Goal: Task Accomplishment & Management: Use online tool/utility

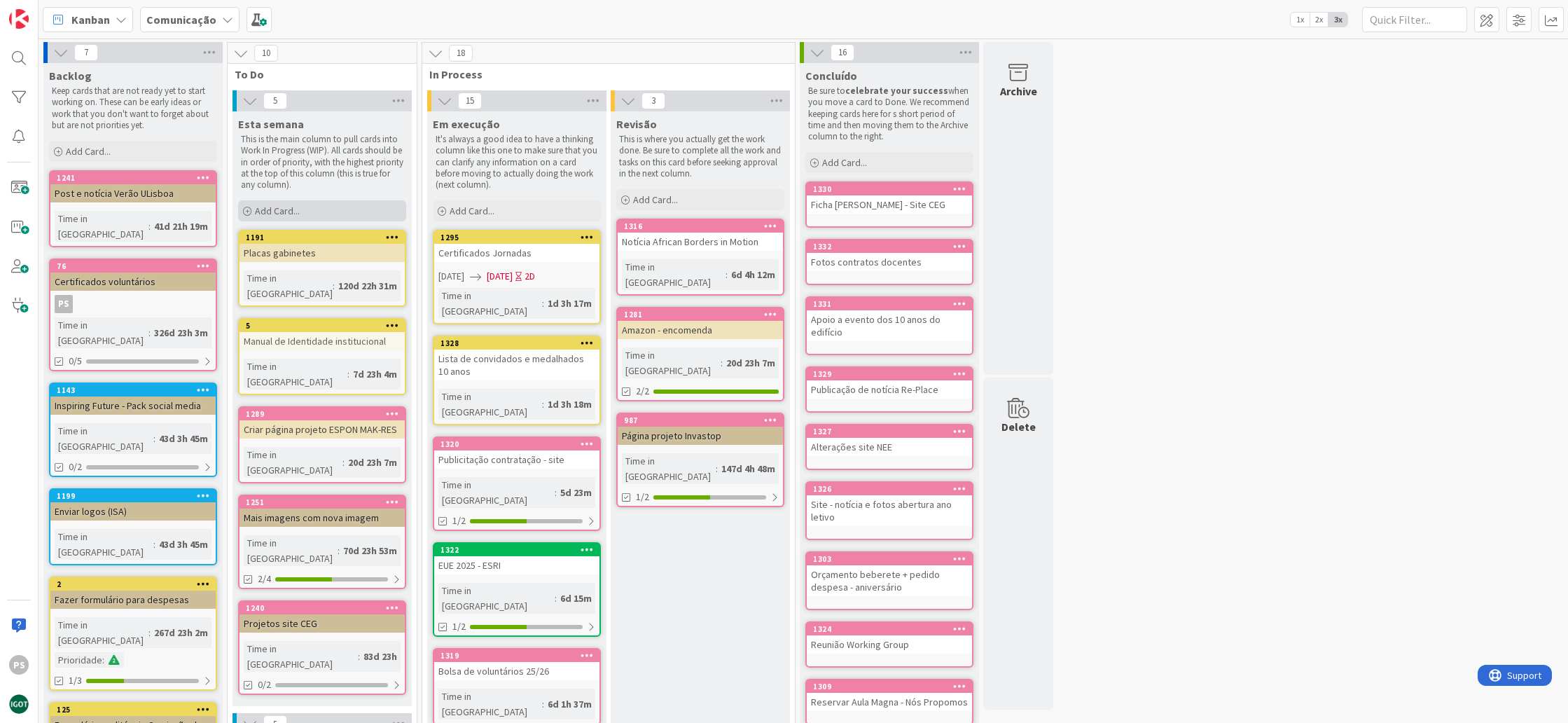
click at [346, 211] on div "Add Card..." at bounding box center [322, 211] width 168 height 21
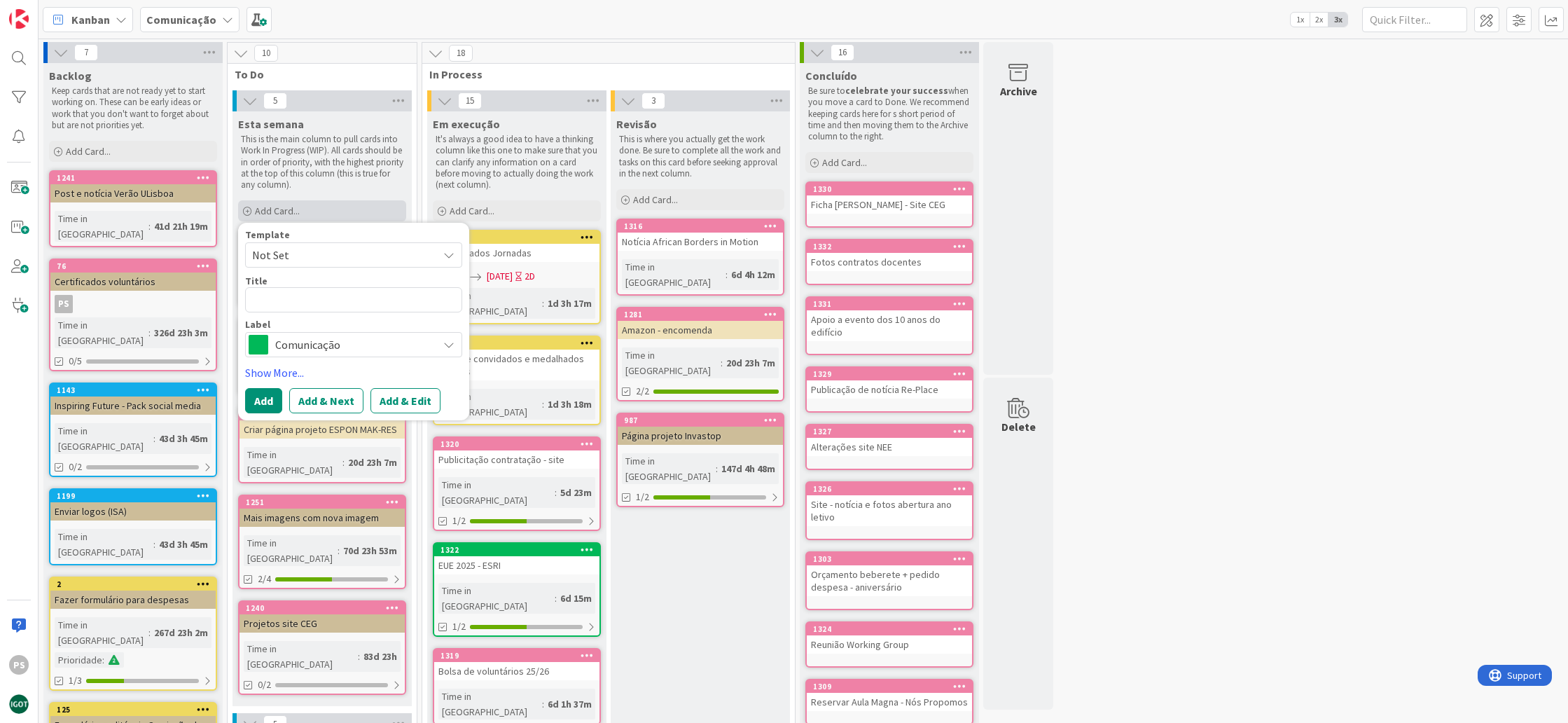
type textarea "x"
type textarea "S"
type textarea "x"
type textarea "Si"
type textarea "x"
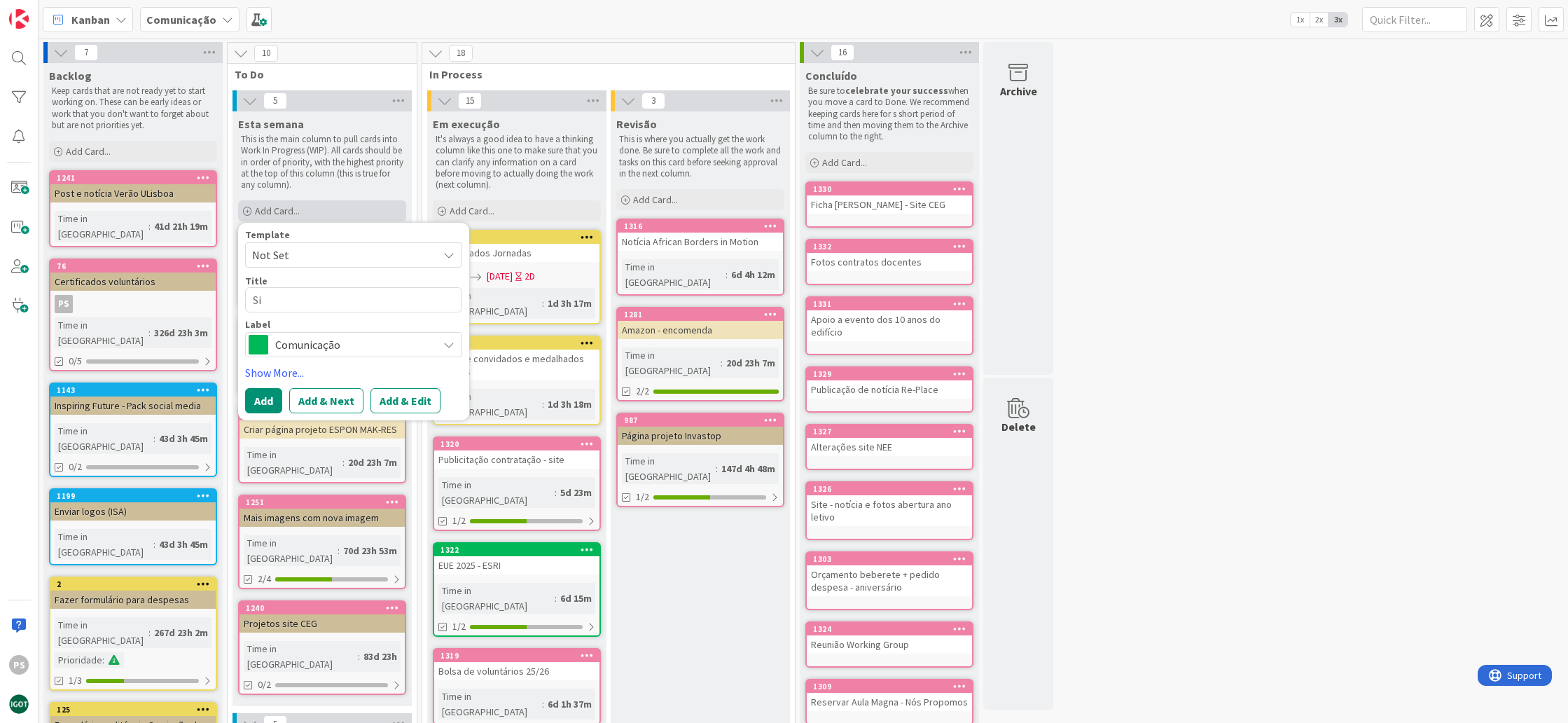
type textarea "Sit"
type textarea "x"
type textarea "Site"
type textarea "x"
type textarea "Site:"
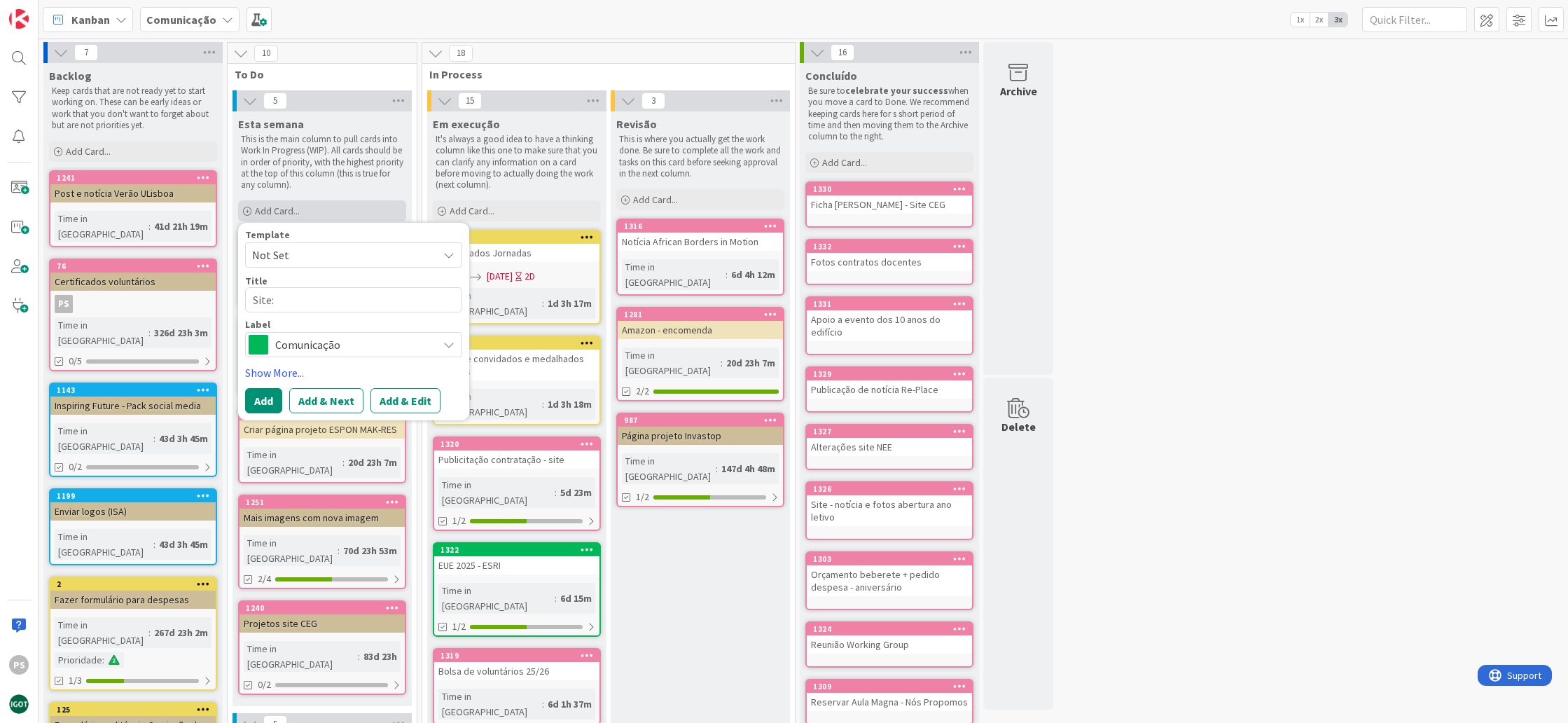
type textarea "x"
type textarea "Site:"
type textarea "x"
type textarea "Site: p"
type textarea "x"
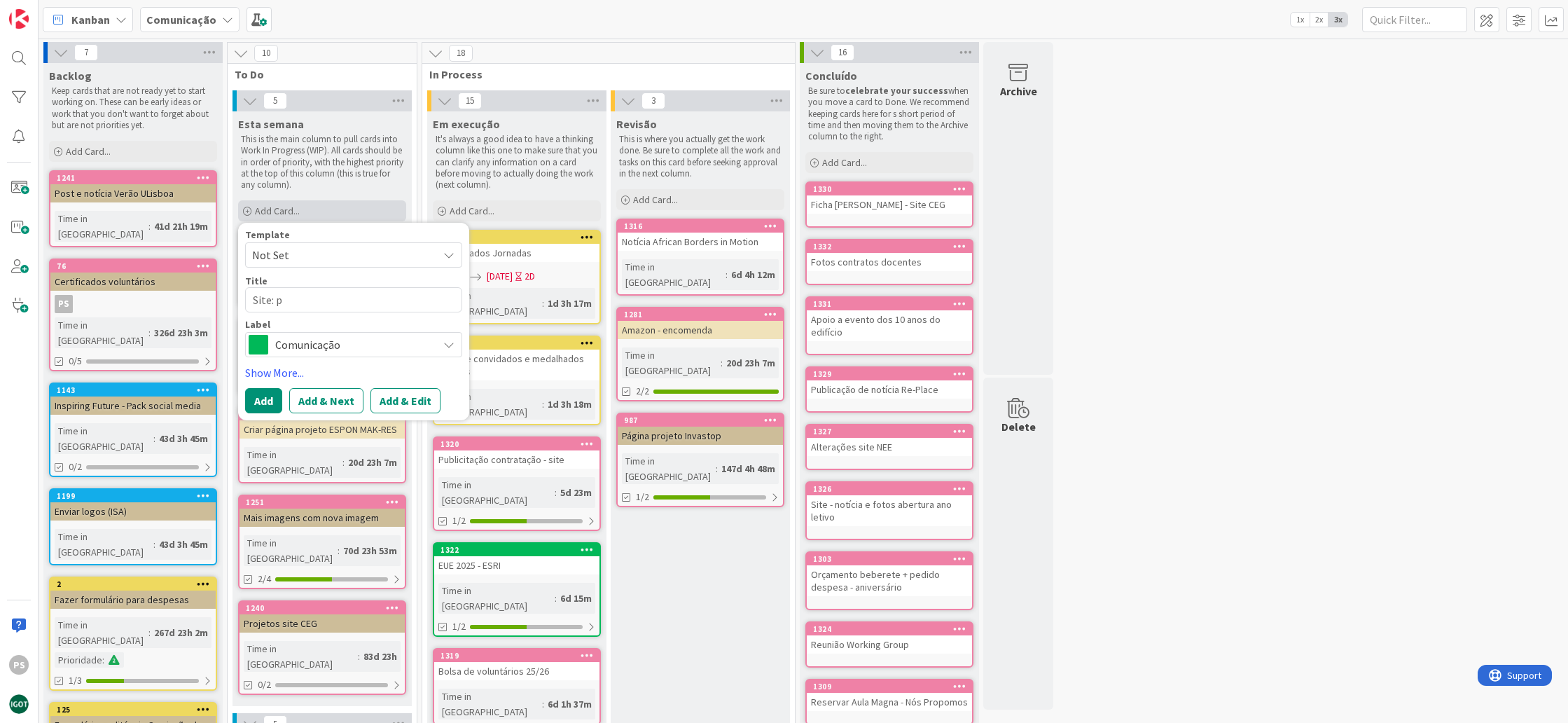
type textarea "Site: pr"
type textarea "x"
type textarea "Site: pro"
type textarea "x"
type textarea "Site: prov"
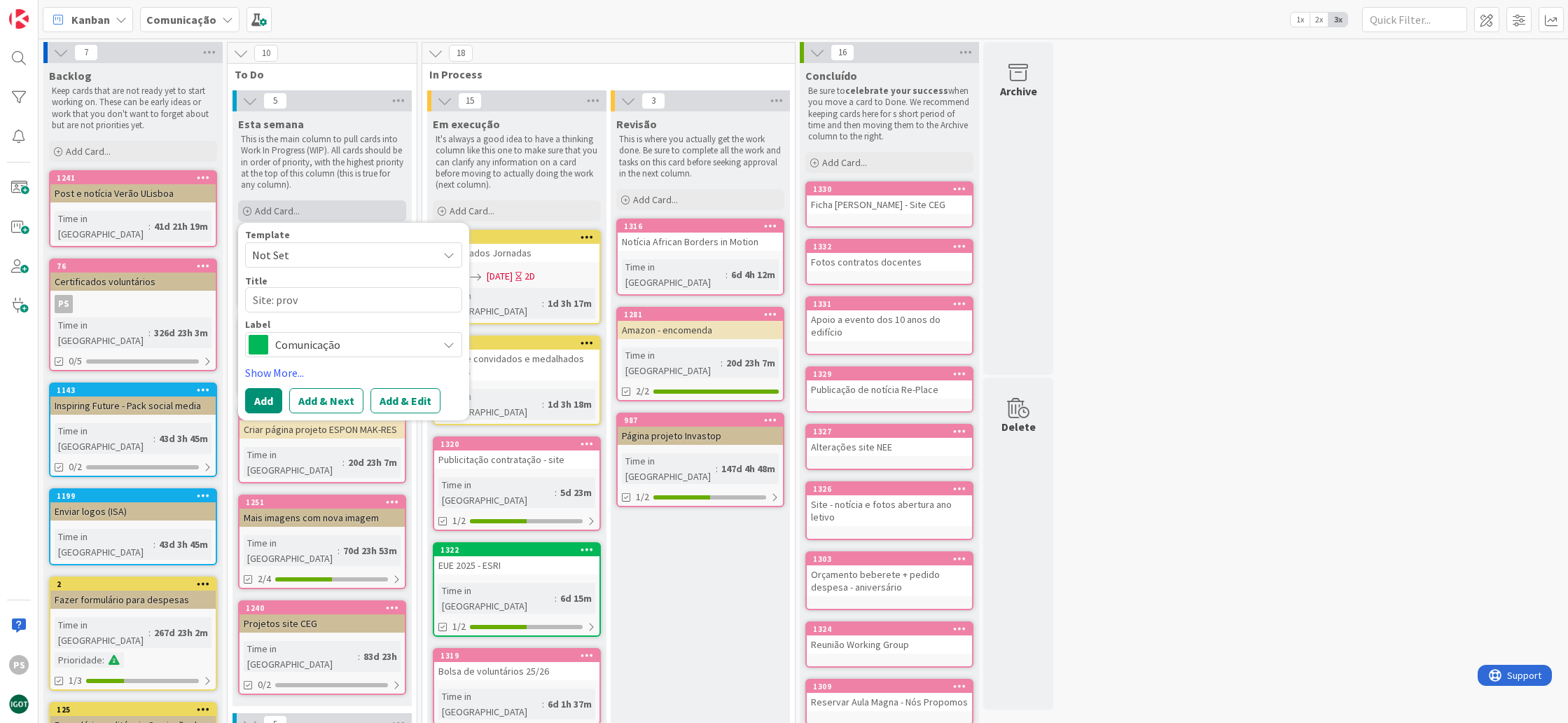
type textarea "x"
type textarea "Site: prova"
type textarea "x"
type textarea "Site: provas"
type textarea "x"
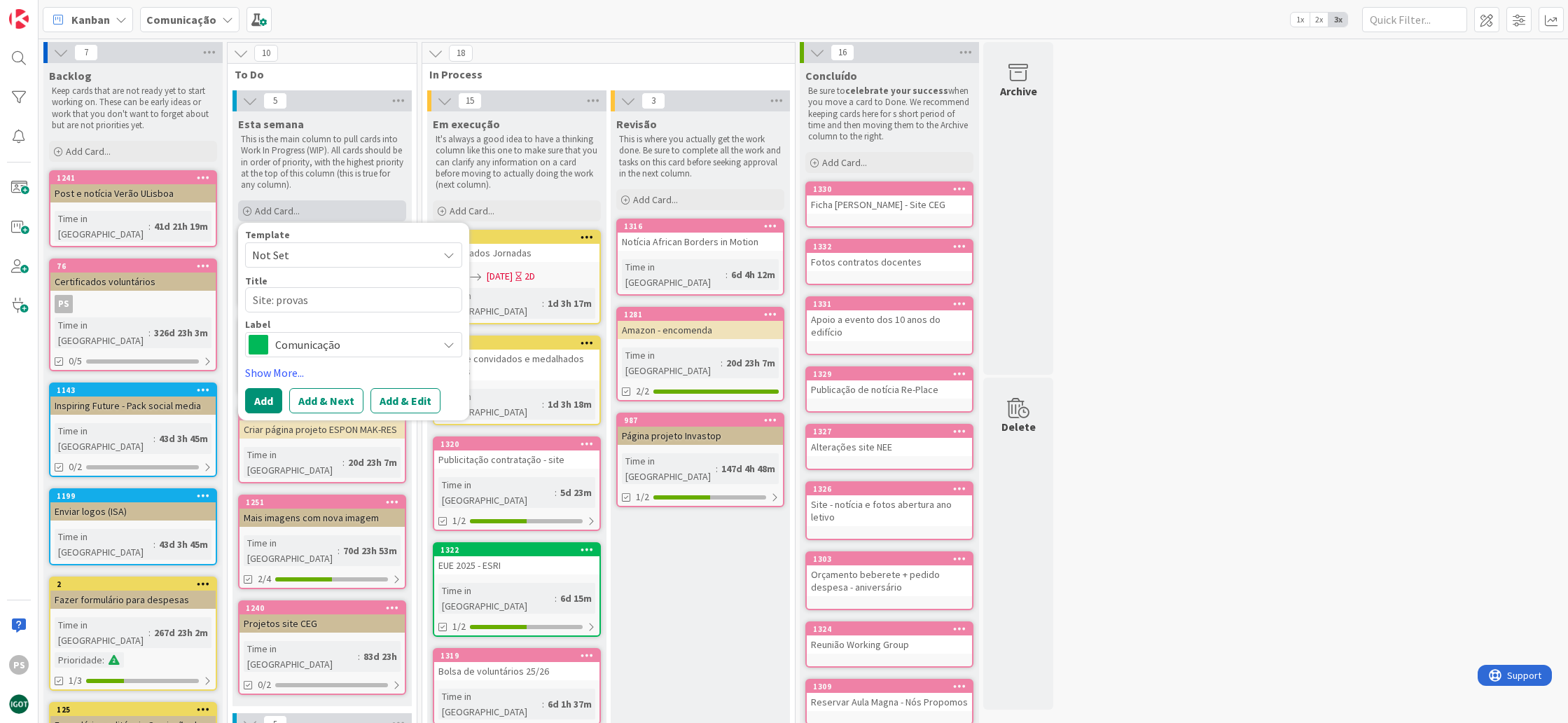
type textarea "Site: provas"
type textarea "x"
type textarea "Site: provas +"
type textarea "x"
type textarea "Site: provas +"
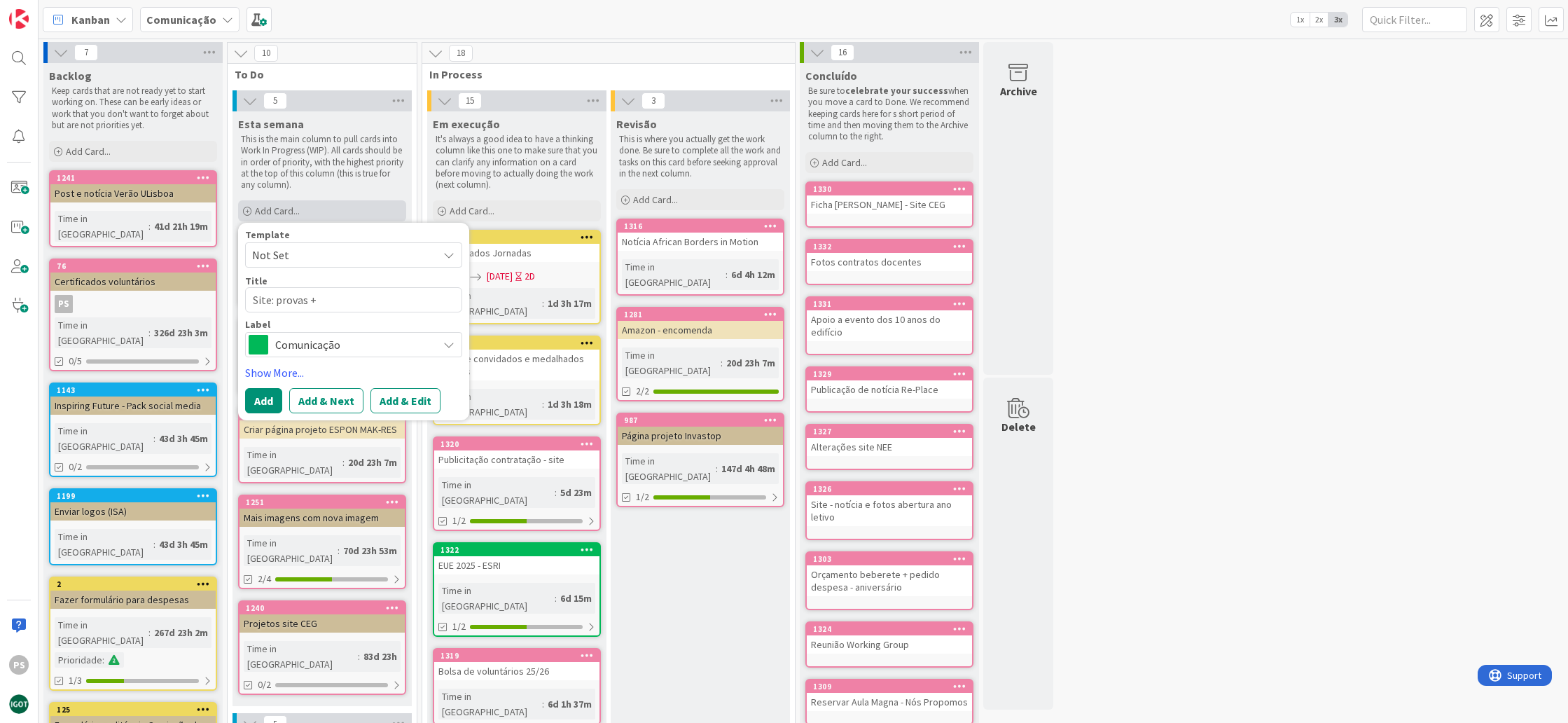
type textarea "x"
type textarea "Site: provas + f"
type textarea "x"
type textarea "Site: provas + fi"
type textarea "x"
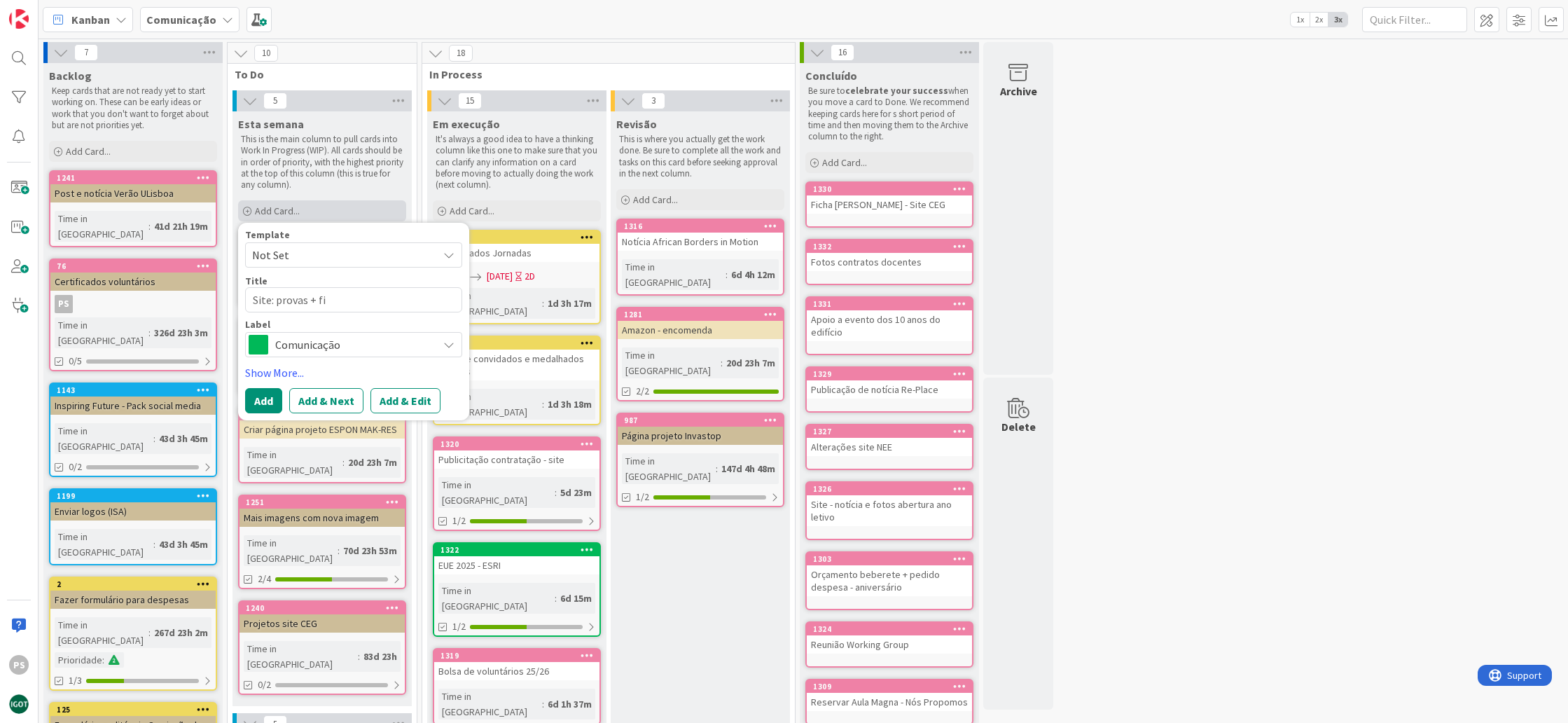
type textarea "Site: provas + fic"
type textarea "x"
type textarea "Site: provas + fich"
type textarea "x"
type textarea "Site: provas + ficha"
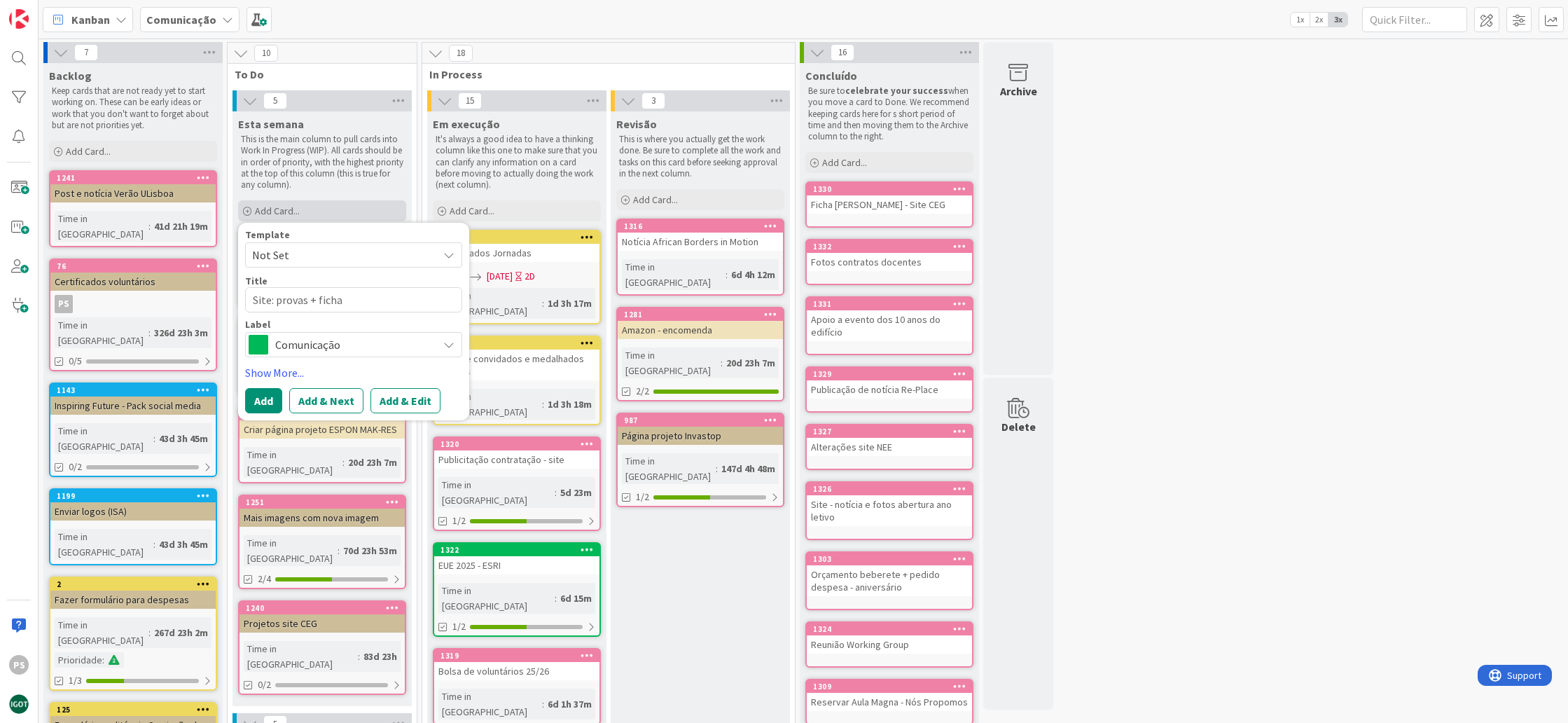
type textarea "x"
type textarea "Site: provas + ficha"
type textarea "x"
type textarea "Site: provas + ficha n"
type textarea "x"
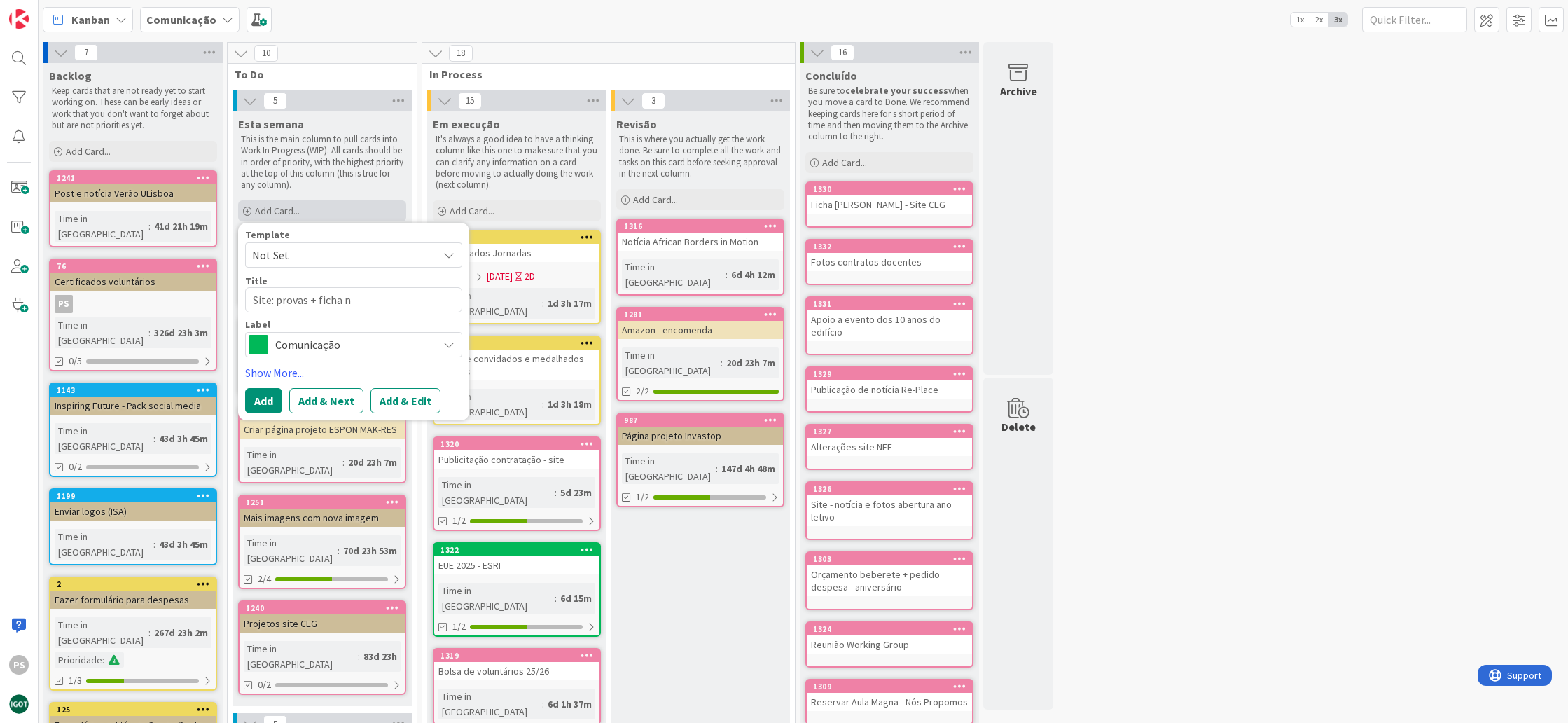
type textarea "Site: provas + ficha no"
type textarea "x"
type textarea "Site: provas + ficha nov"
type textarea "x"
type textarea "Site: provas + ficha nova"
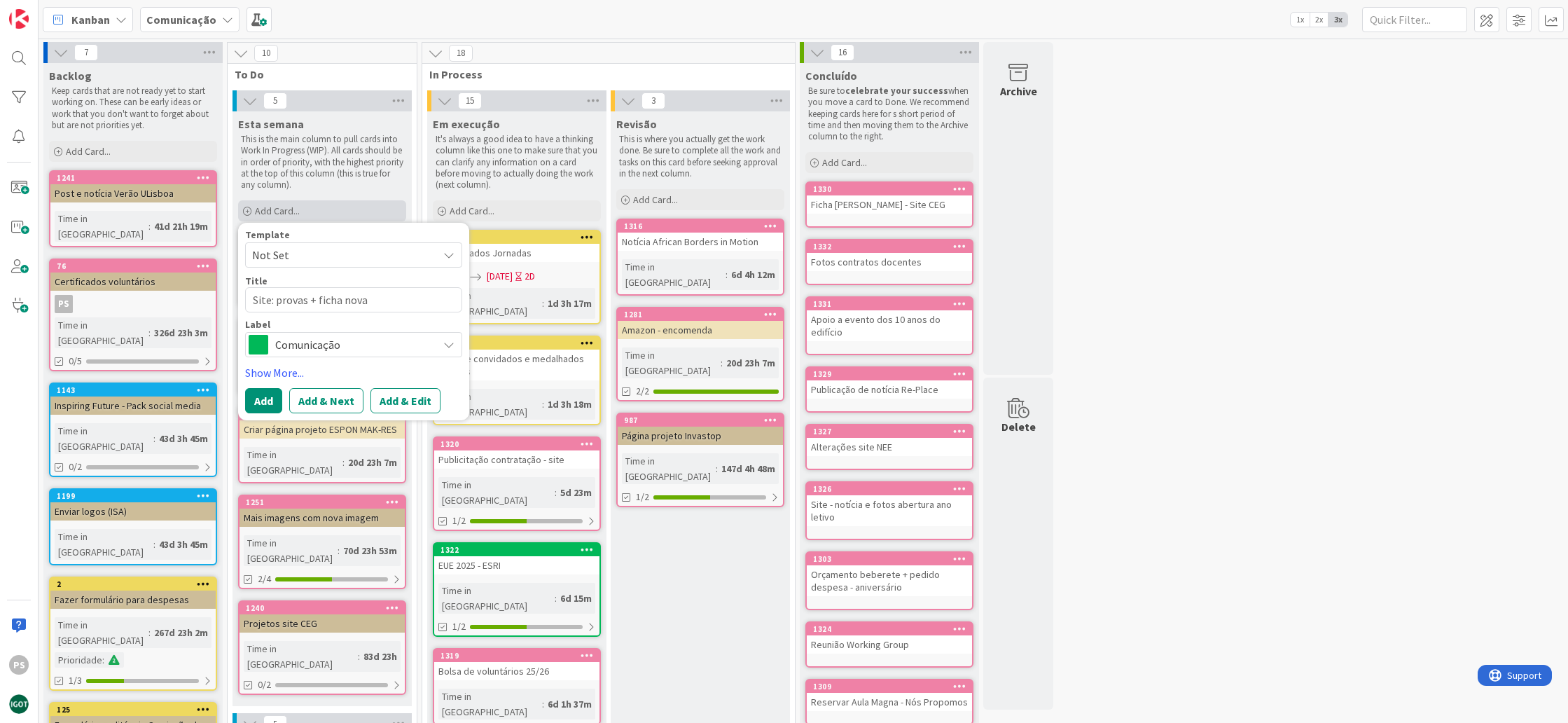
type textarea "x"
type textarea "Site: provas + ficha nova"
type textarea "x"
type textarea "Site: provas + ficha nova +"
type textarea "x"
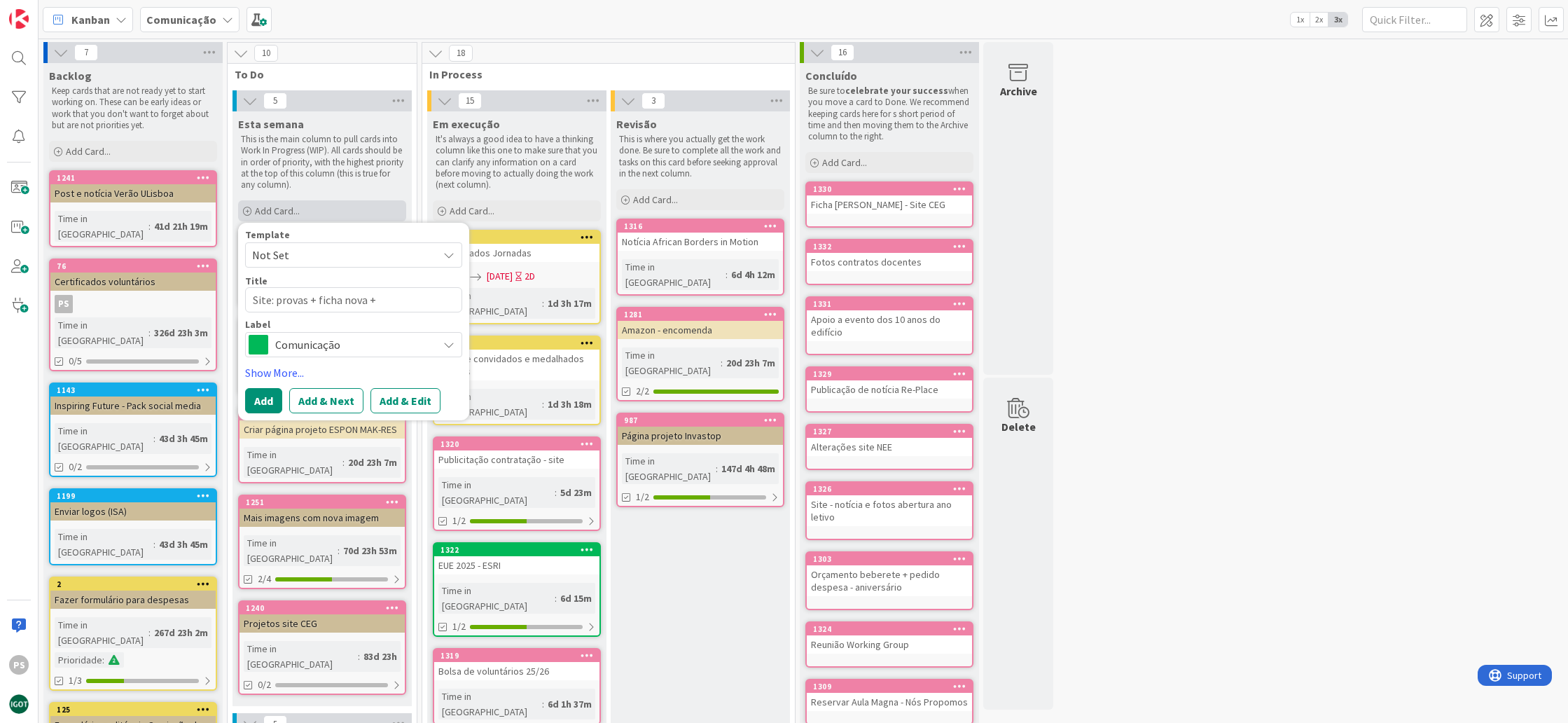
type textarea "Site: provas + ficha nova +"
type textarea "x"
type textarea "Site: provas + ficha nova +"
type textarea "x"
type textarea "Site: provas + ficha nova"
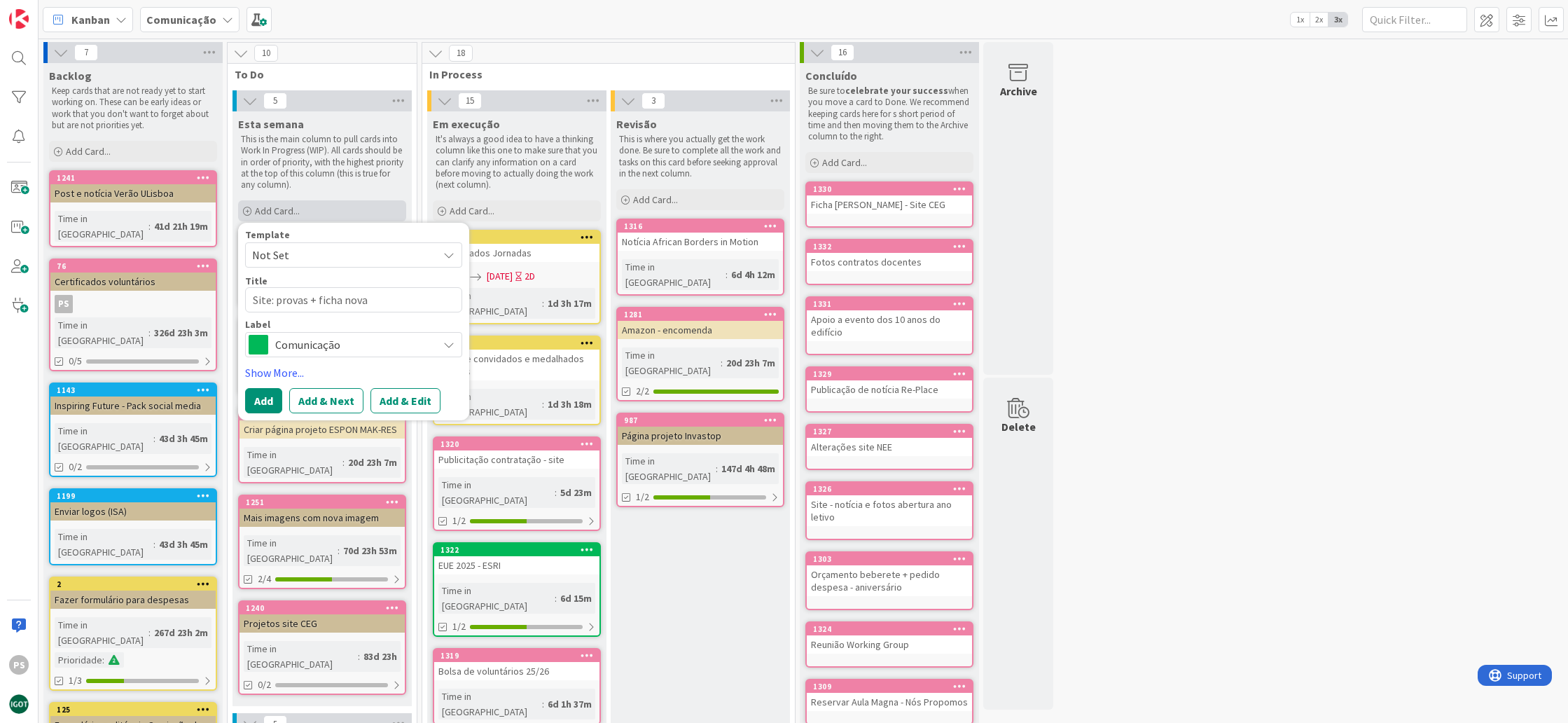
type textarea "x"
type textarea "Site: provas + ficha nova"
type textarea "x"
type textarea "Site: provas + ficha nov"
type textarea "x"
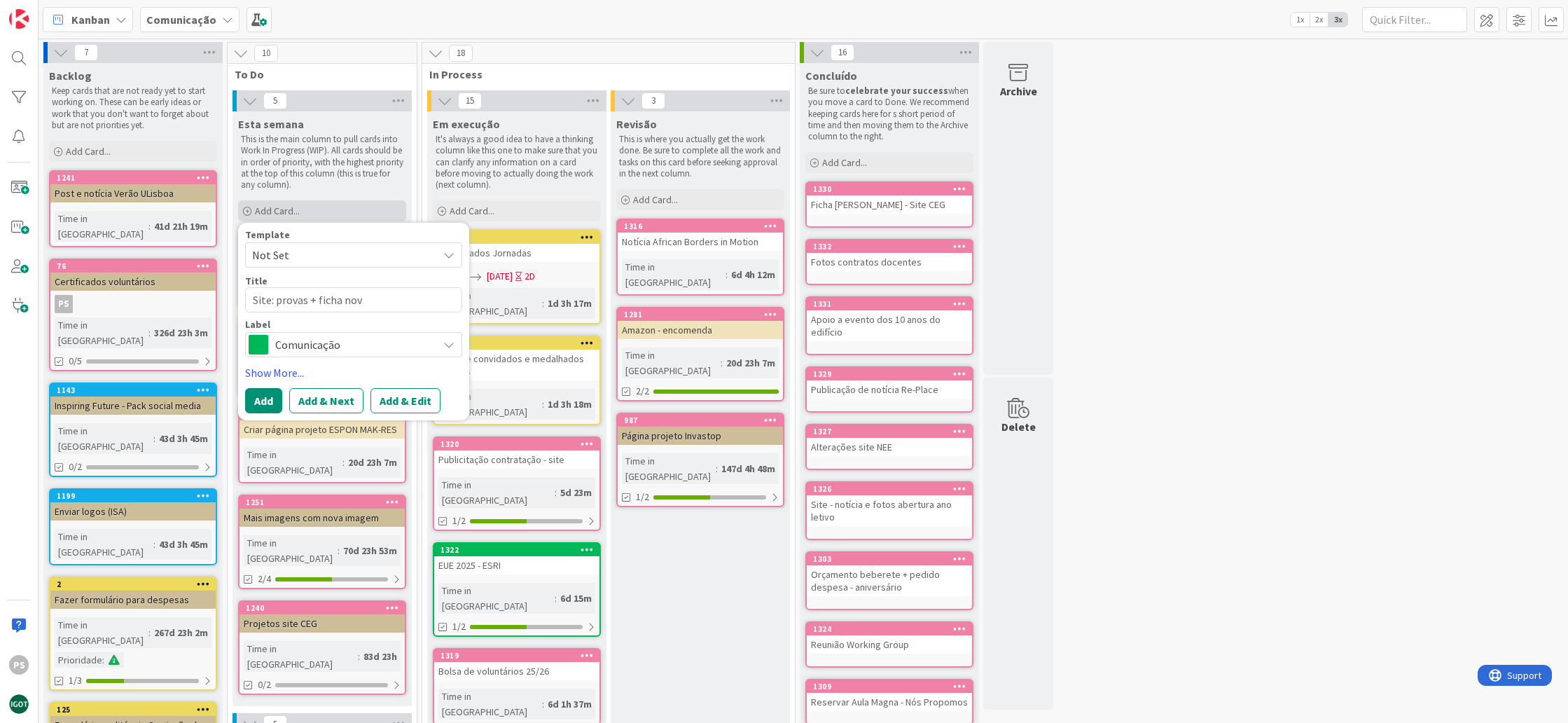
type textarea "Site: provas + ficha no"
type textarea "x"
type textarea "Site: provas + ficha n"
type textarea "x"
type textarea "Site: provas + ficha"
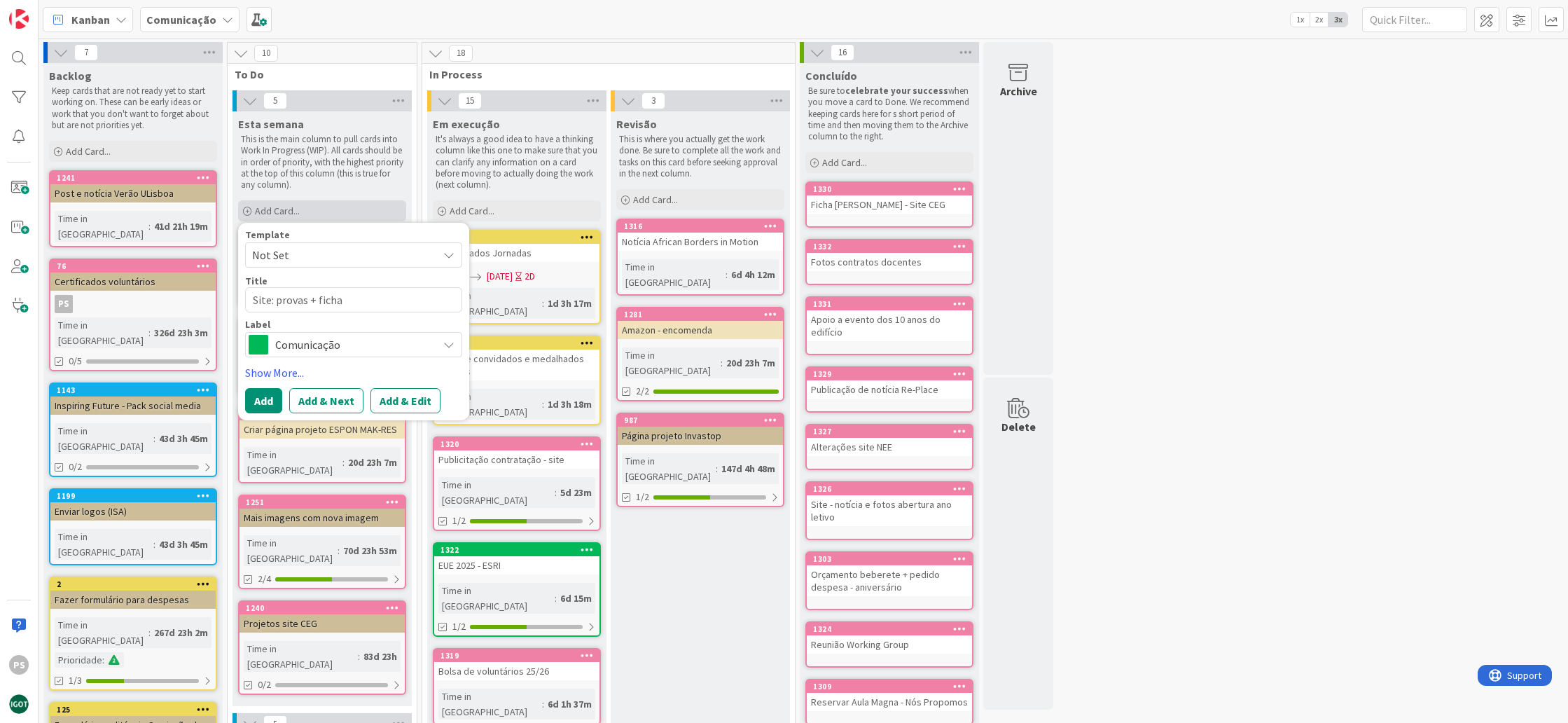
type textarea "x"
type textarea "Site: provas + ficha"
type textarea "x"
type textarea "Site: provas + fich"
type textarea "x"
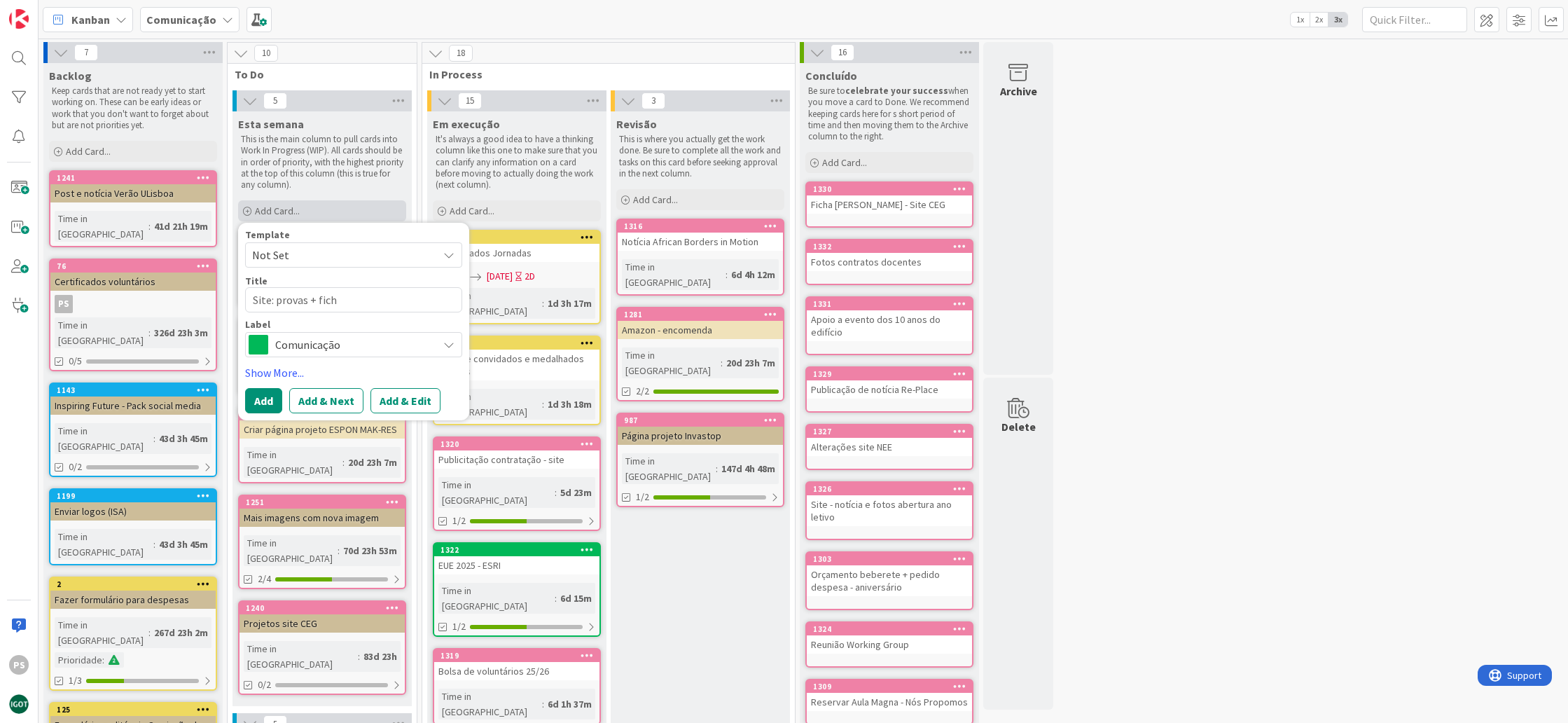
type textarea "Site: provas + fic"
type textarea "x"
type textarea "Site: provas + fi"
type textarea "x"
type textarea "Site: provas + f"
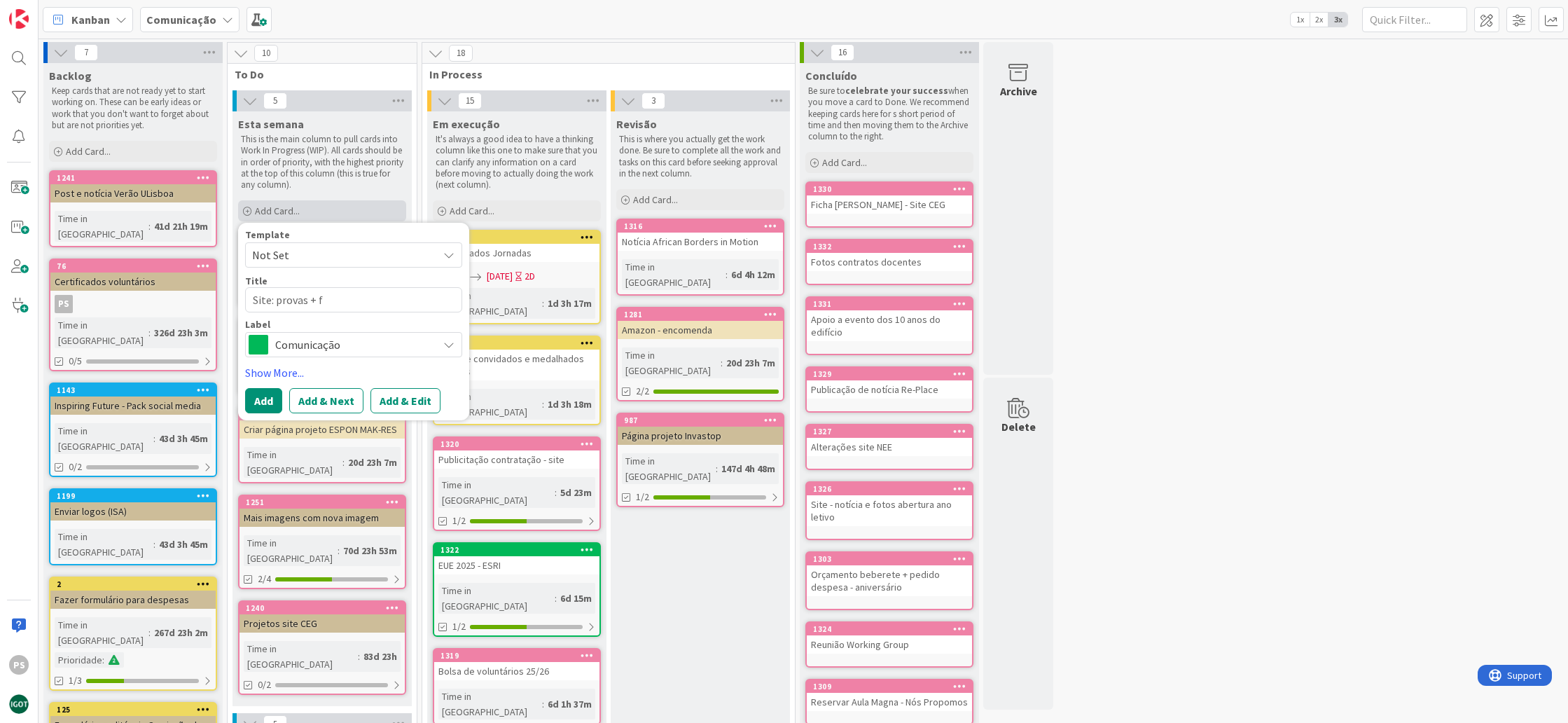
type textarea "x"
type textarea "Site: provas +"
type textarea "x"
type textarea "Site: provas + n"
type textarea "x"
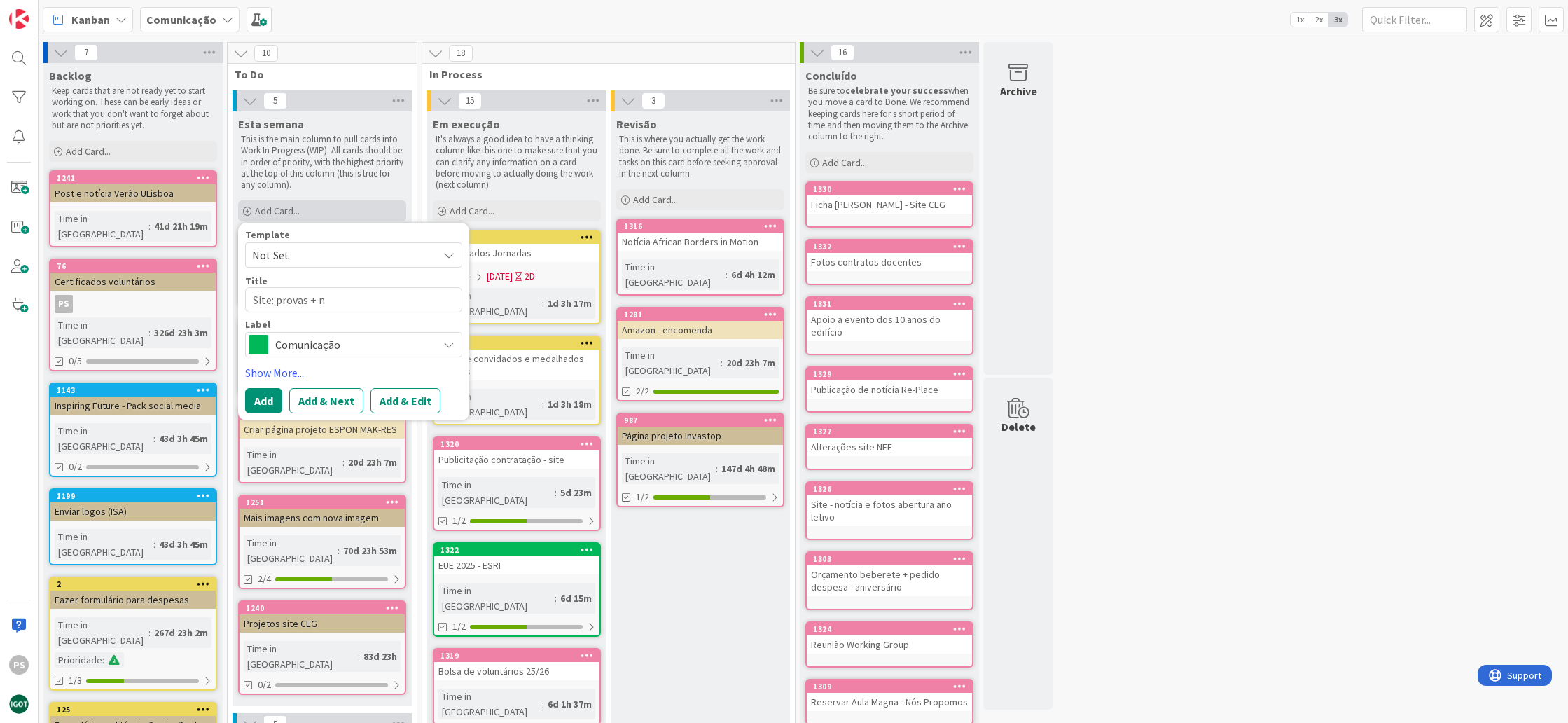
type textarea "Site: provas + no"
type textarea "x"
type textarea "Site: provas + nov"
type textarea "x"
type textarea "Site: provas + novo"
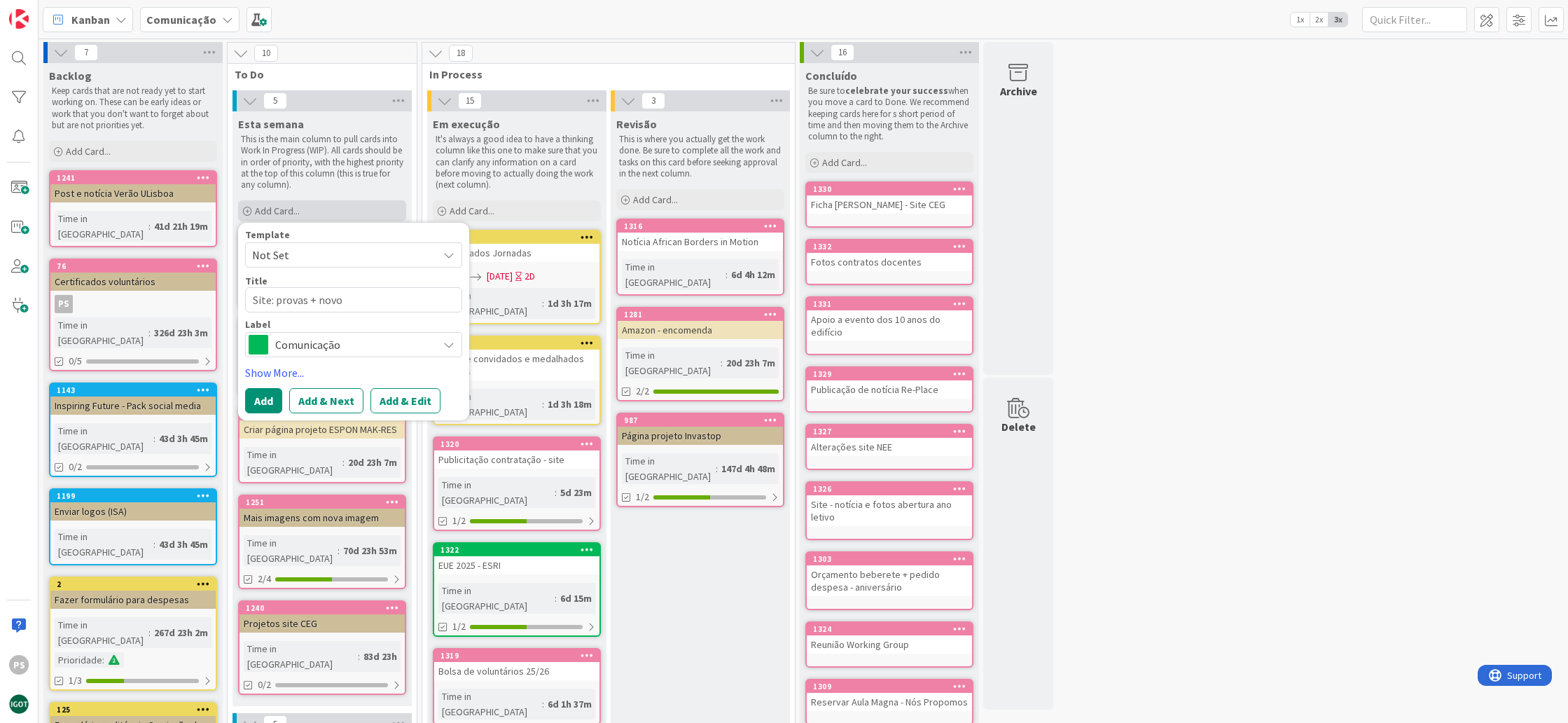
type textarea "x"
type textarea "Site: provas + novos"
type textarea "x"
type textarea "Site: provas + novos"
type textarea "x"
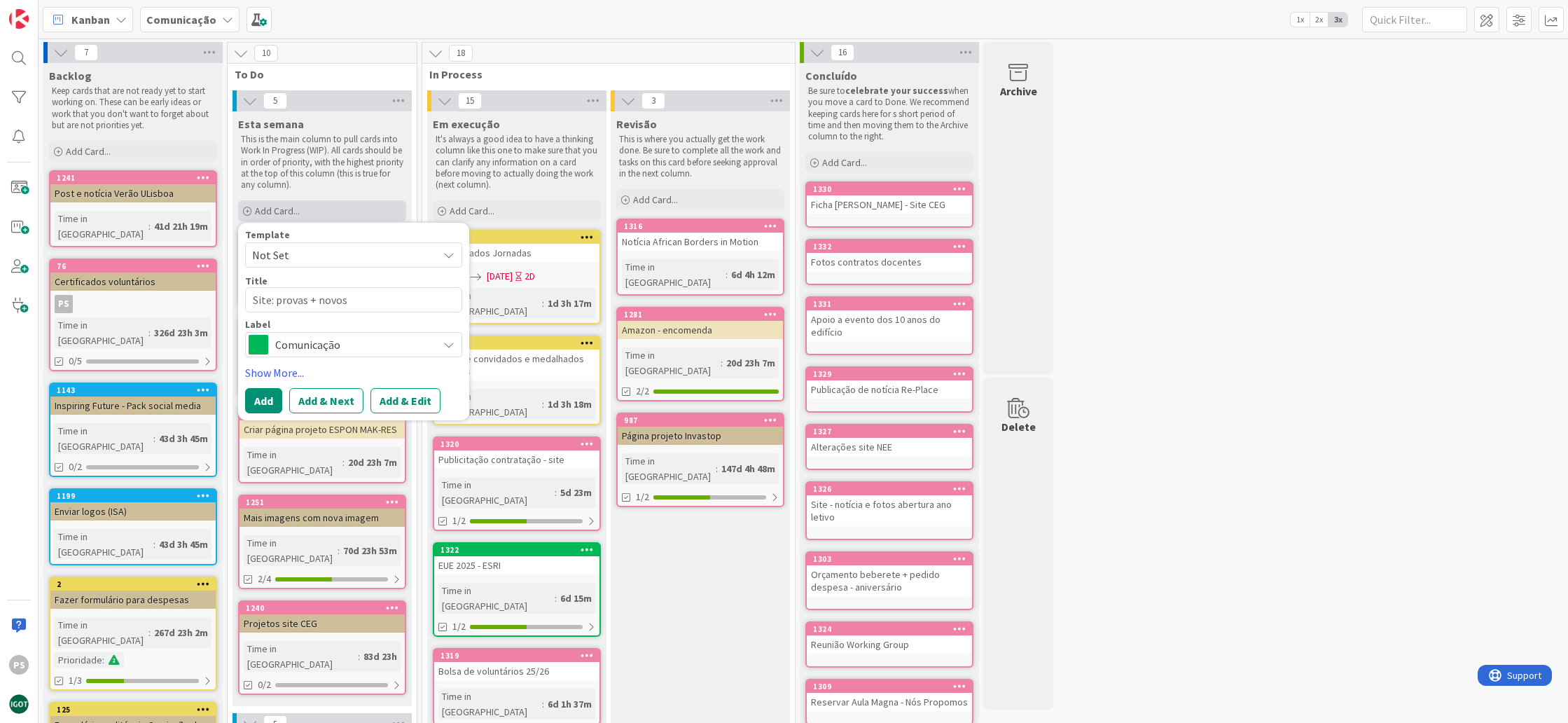
type textarea "Site: provas + novos d"
type textarea "x"
type textarea "Site: provas + novos do"
type textarea "x"
type textarea "Site: provas + novos doc"
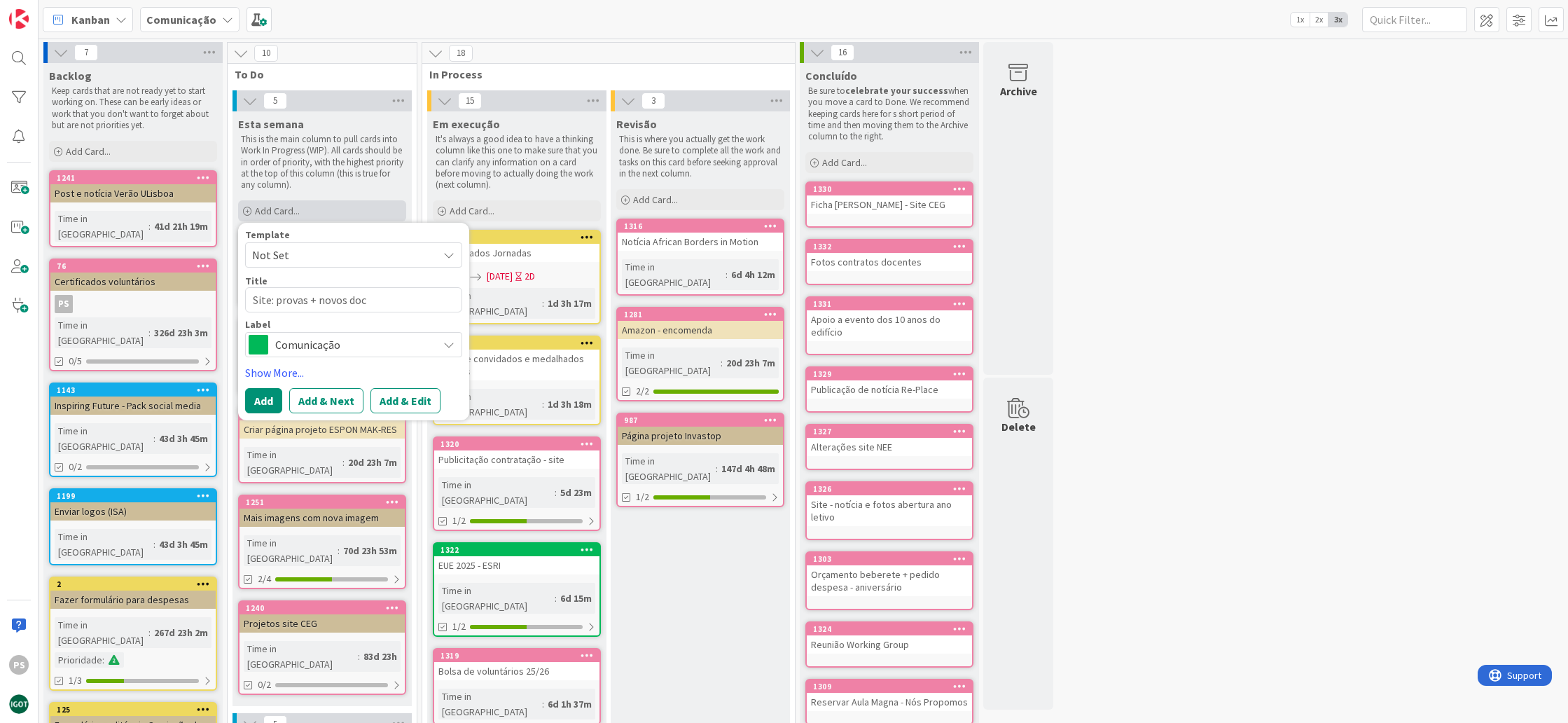
type textarea "x"
type textarea "Site: provas + novos doce"
type textarea "x"
type textarea "Site: provas + novos docen"
type textarea "x"
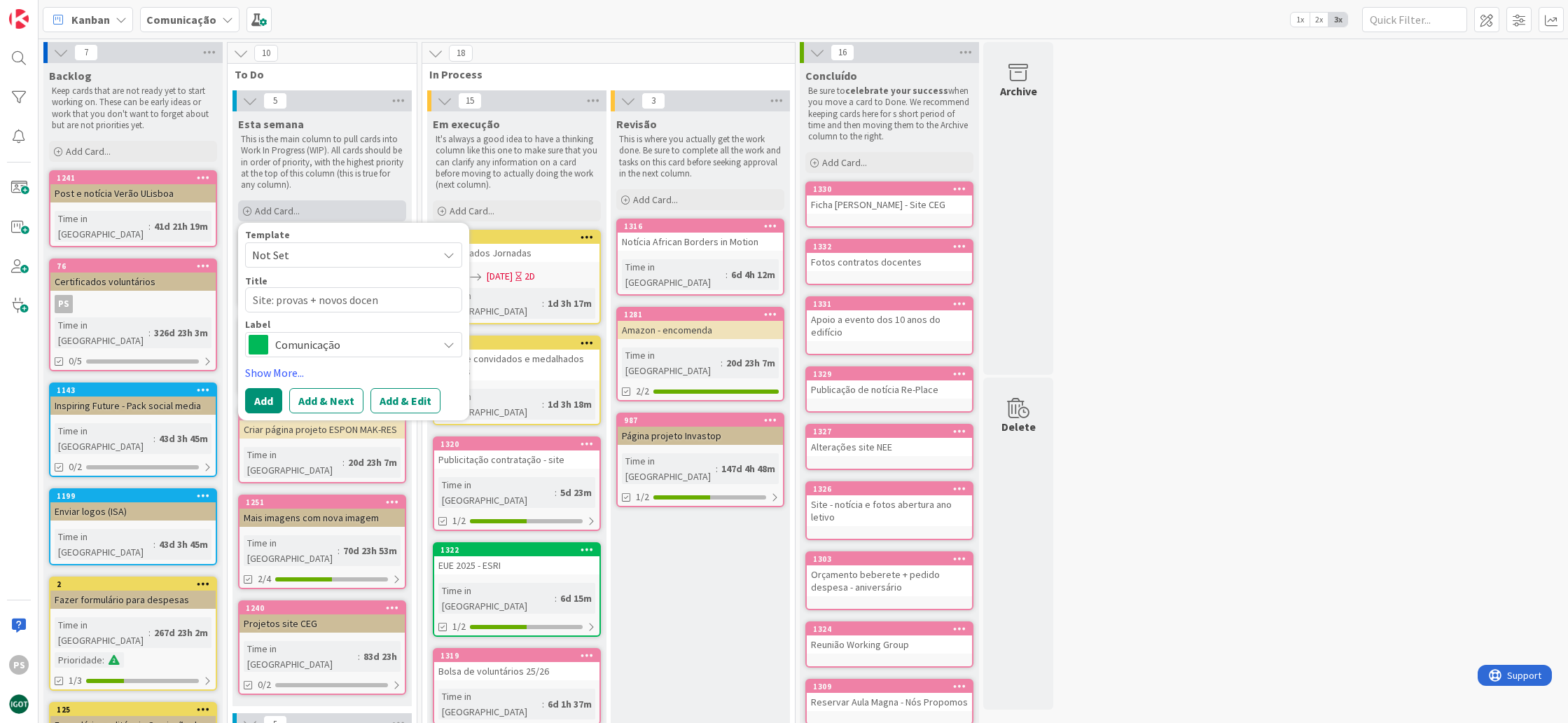
type textarea "Site: provas + novos docent"
type textarea "x"
type textarea "Site: provas + novos docente"
type textarea "x"
type textarea "Site: provas + novos docentes"
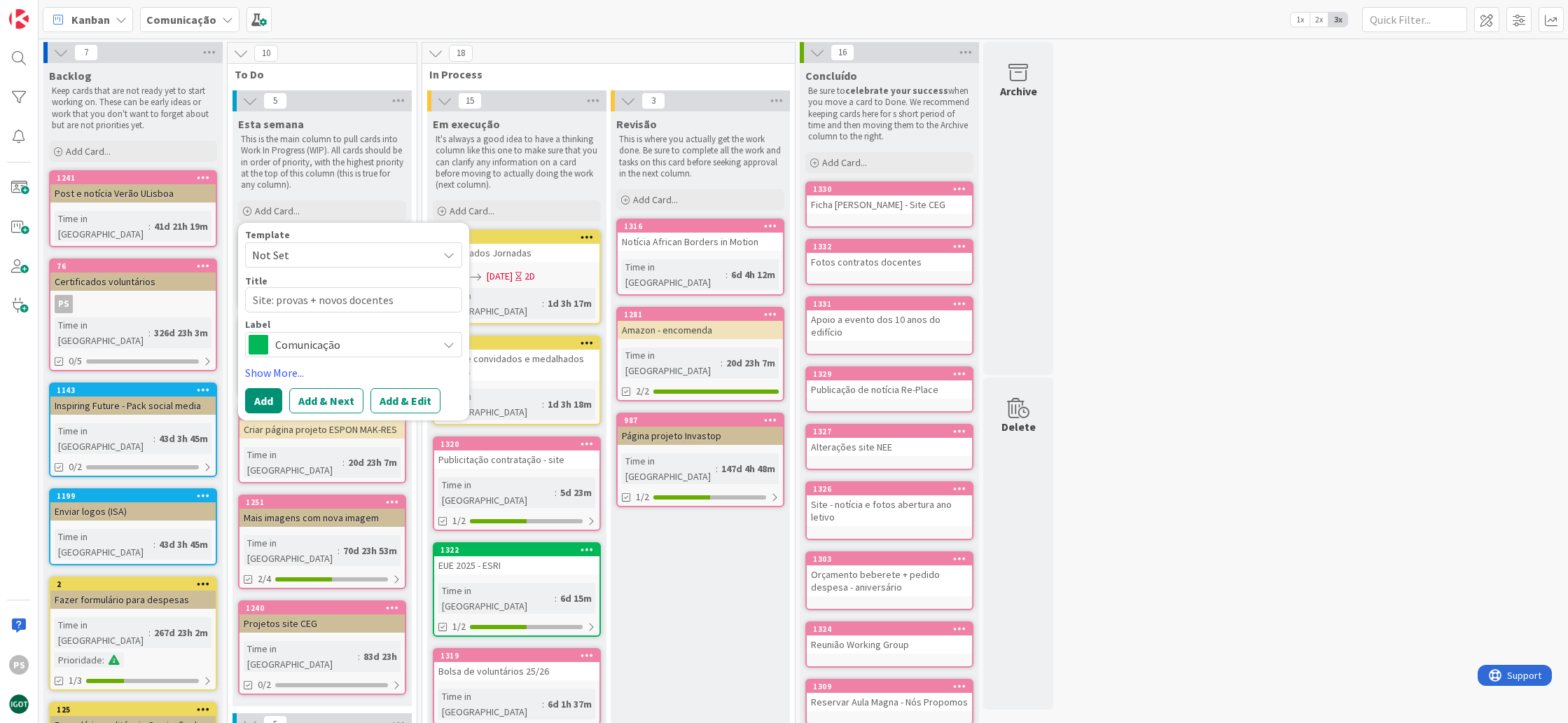
click at [354, 344] on span "Comunicação" at bounding box center [353, 344] width 156 height 20
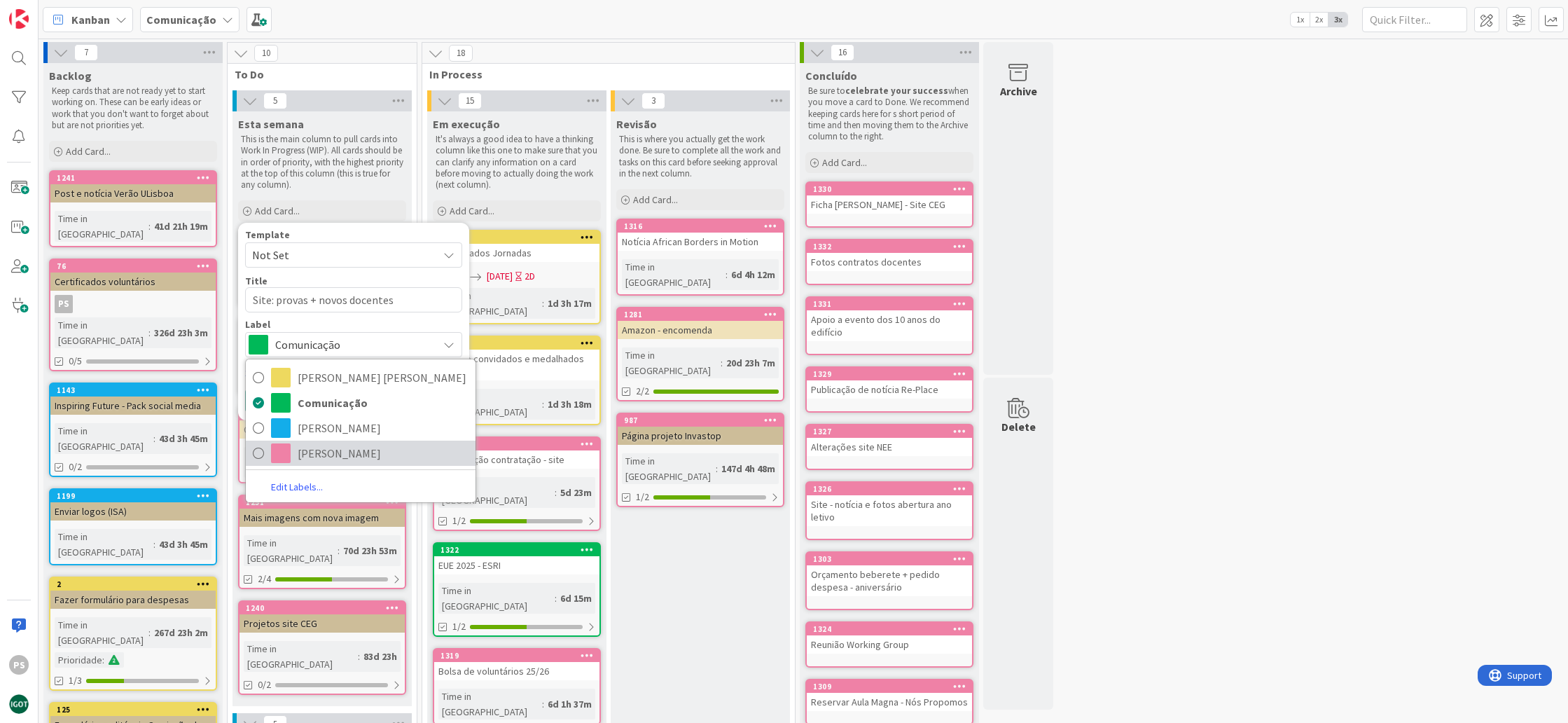
click at [334, 444] on span "[PERSON_NAME]" at bounding box center [383, 453] width 171 height 21
type textarea "x"
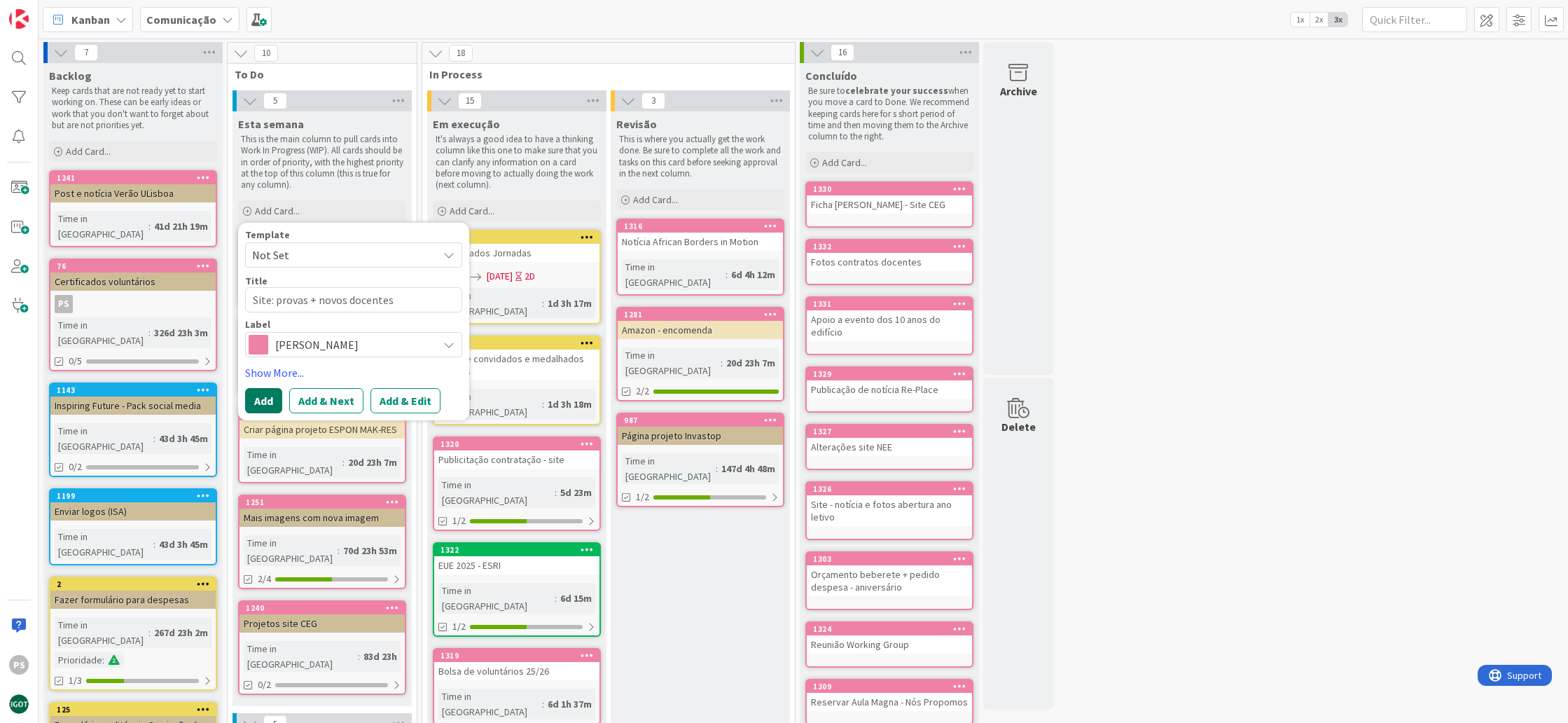
click at [264, 403] on button "Add" at bounding box center [264, 401] width 37 height 25
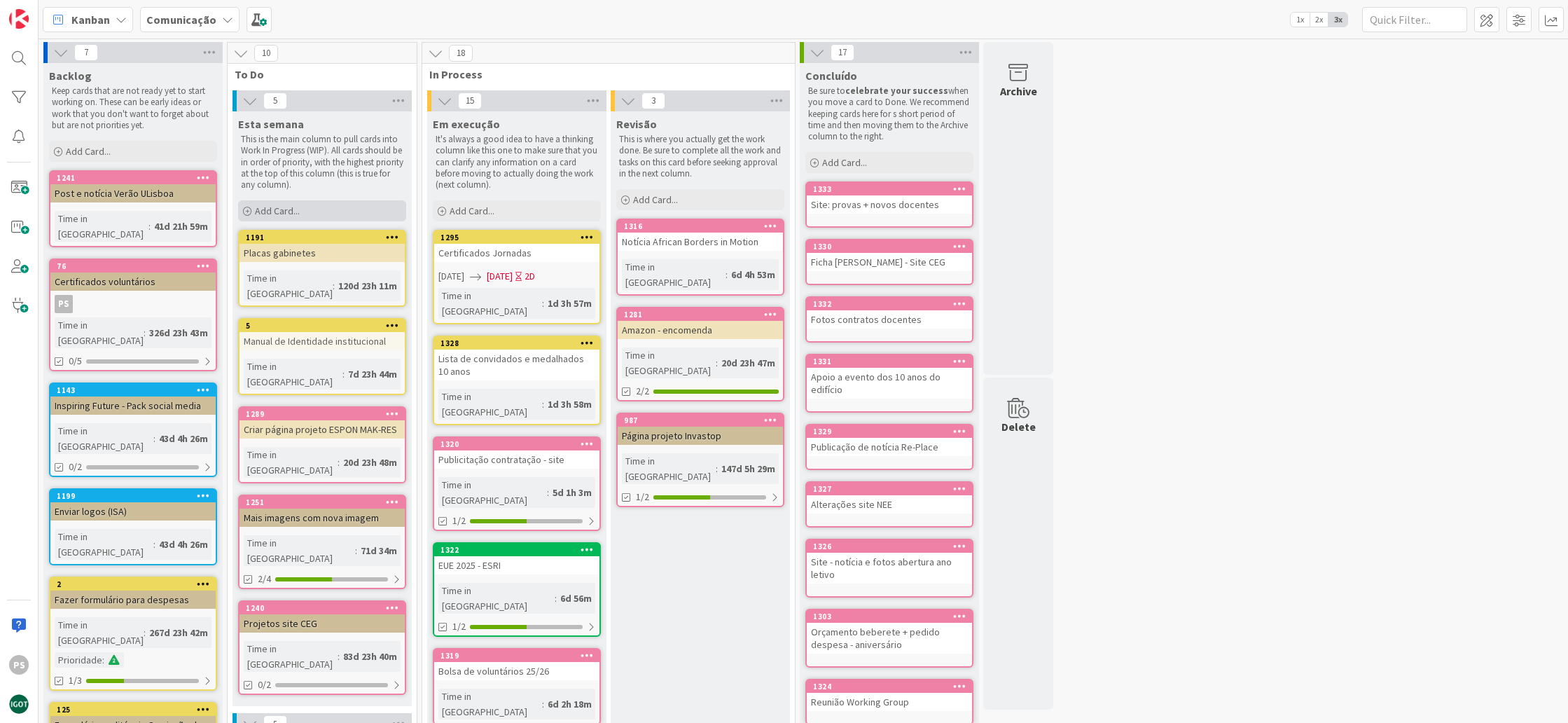
click at [328, 207] on div "Add Card..." at bounding box center [322, 211] width 168 height 21
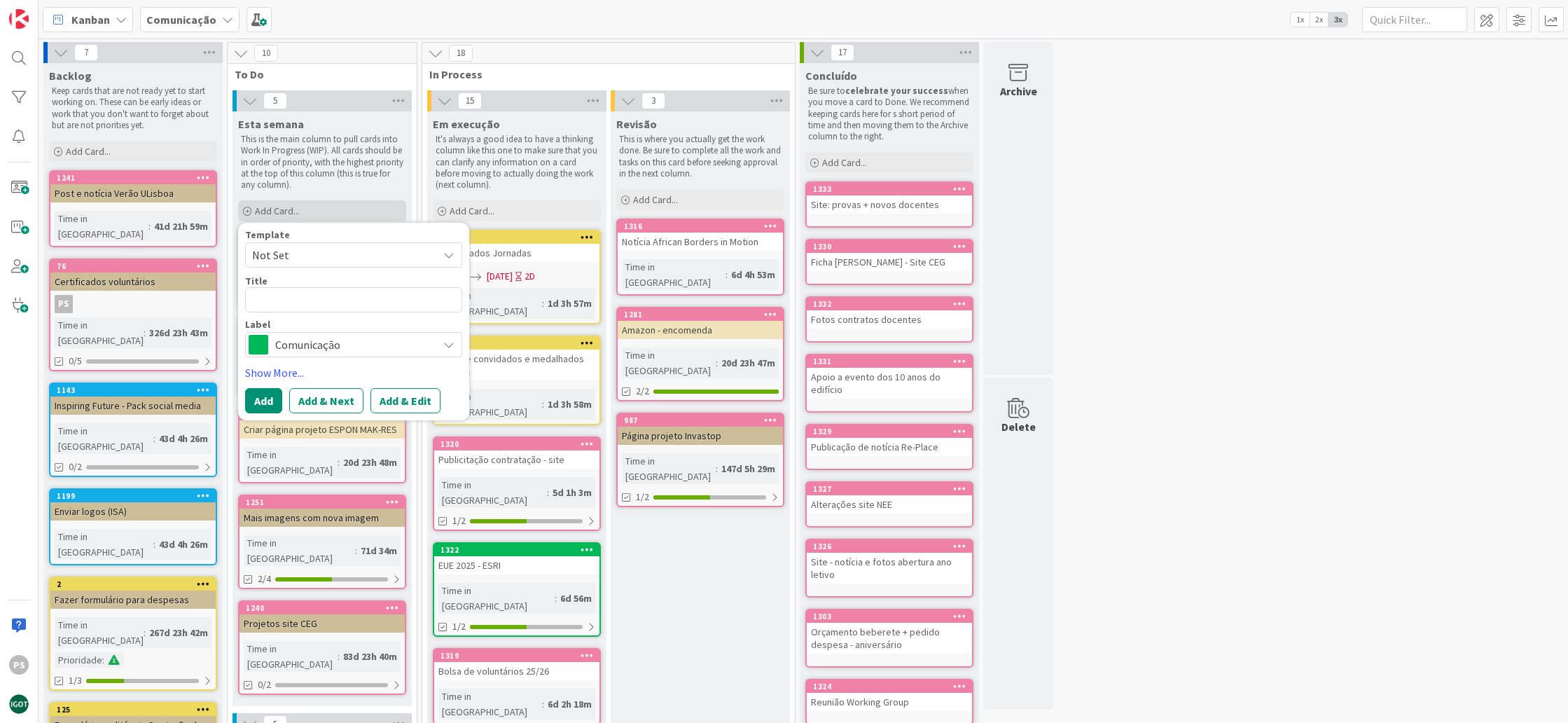
type textarea "x"
type textarea "N"
type textarea "x"
type textarea "Ne"
type textarea "x"
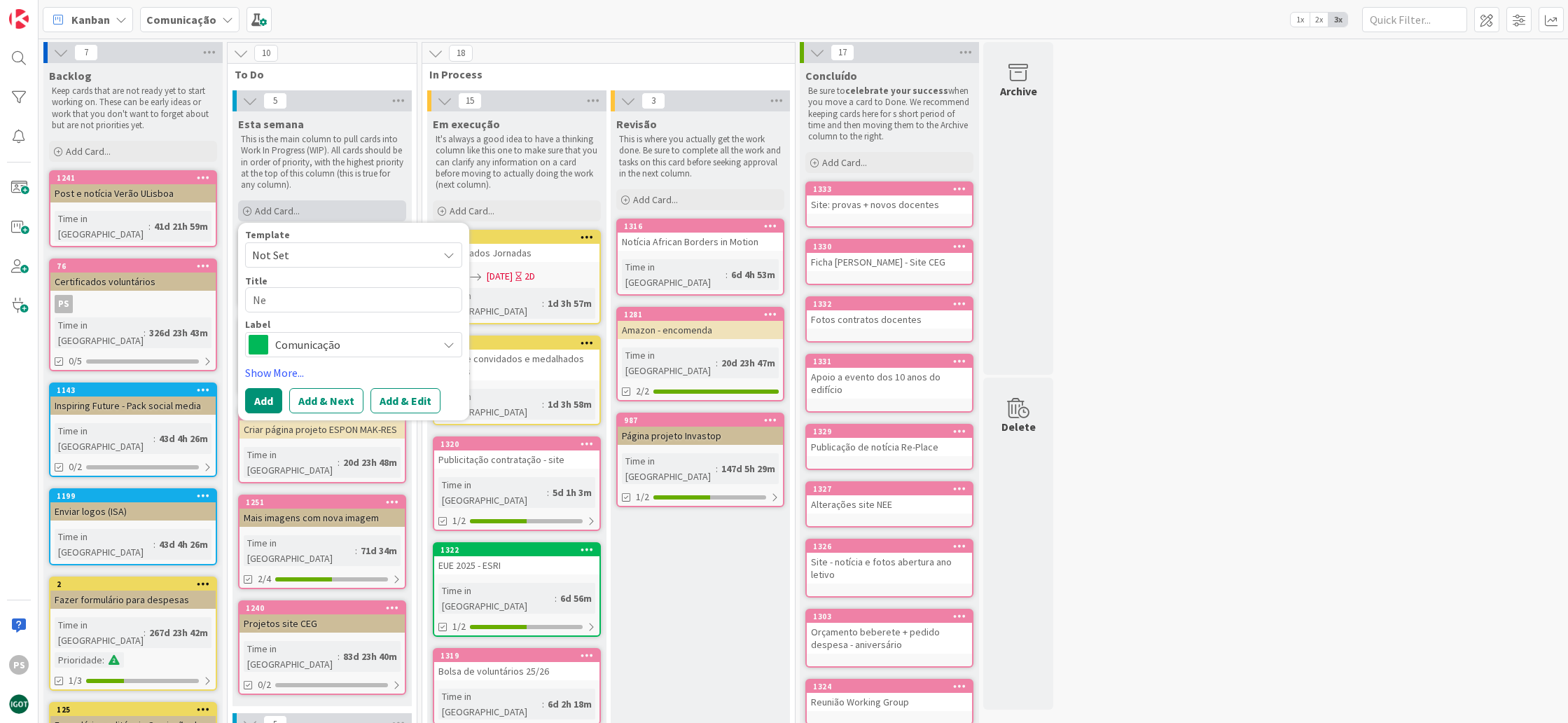
type textarea "New"
type textarea "x"
type textarea "News"
type textarea "x"
type textarea "Newsl"
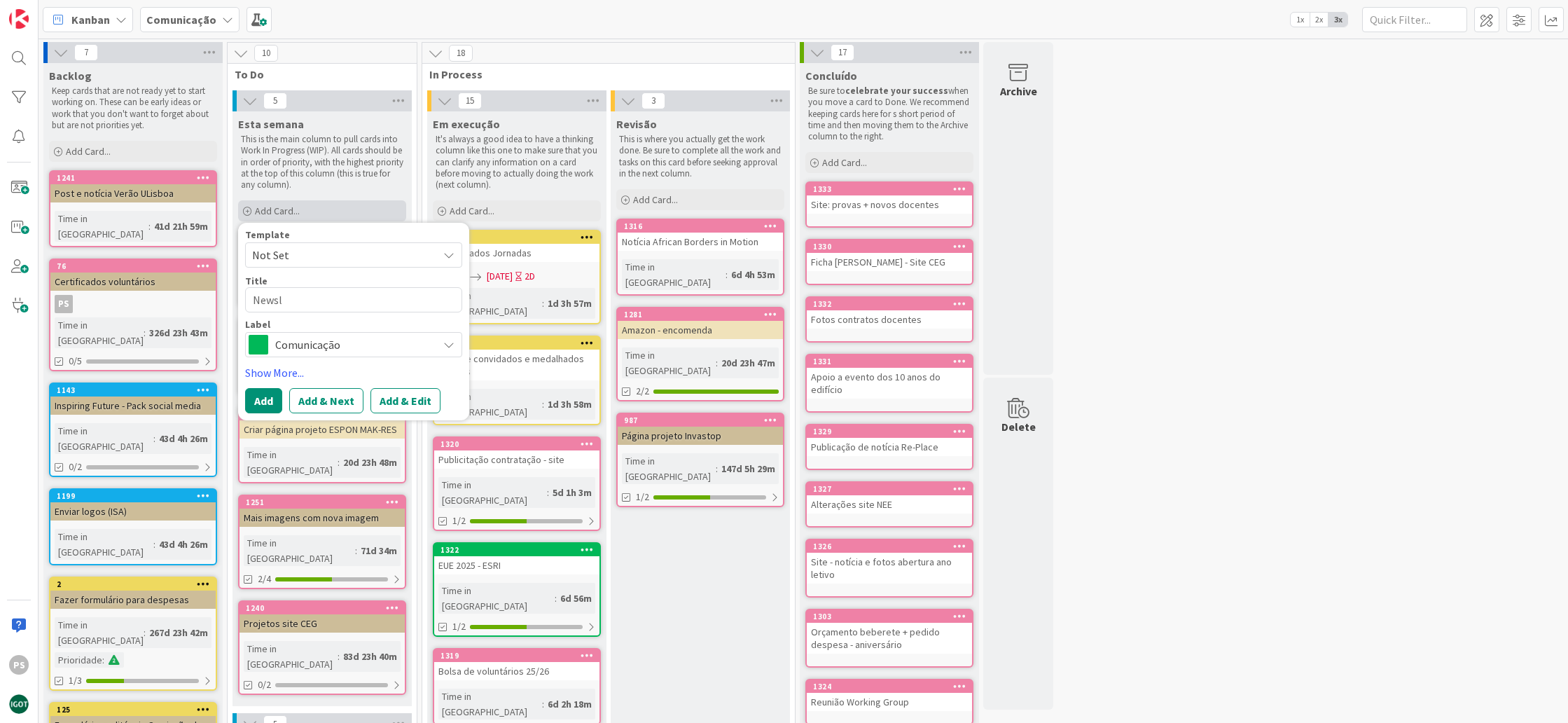
type textarea "x"
type textarea "Newsle"
type textarea "x"
type textarea "Newslet"
type textarea "x"
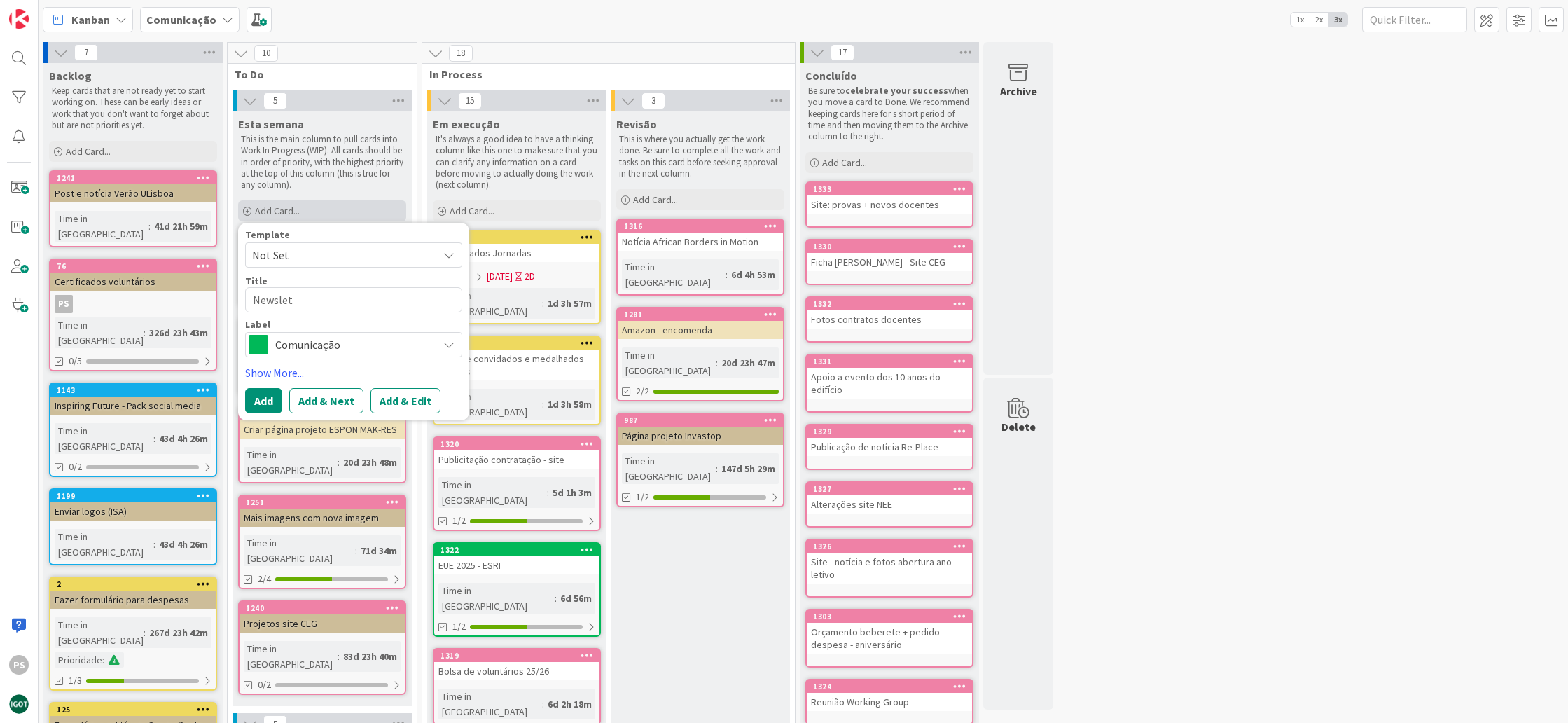
type textarea "Newslett"
type textarea "x"
type textarea "Newslette"
type textarea "x"
type textarea "Newsletter"
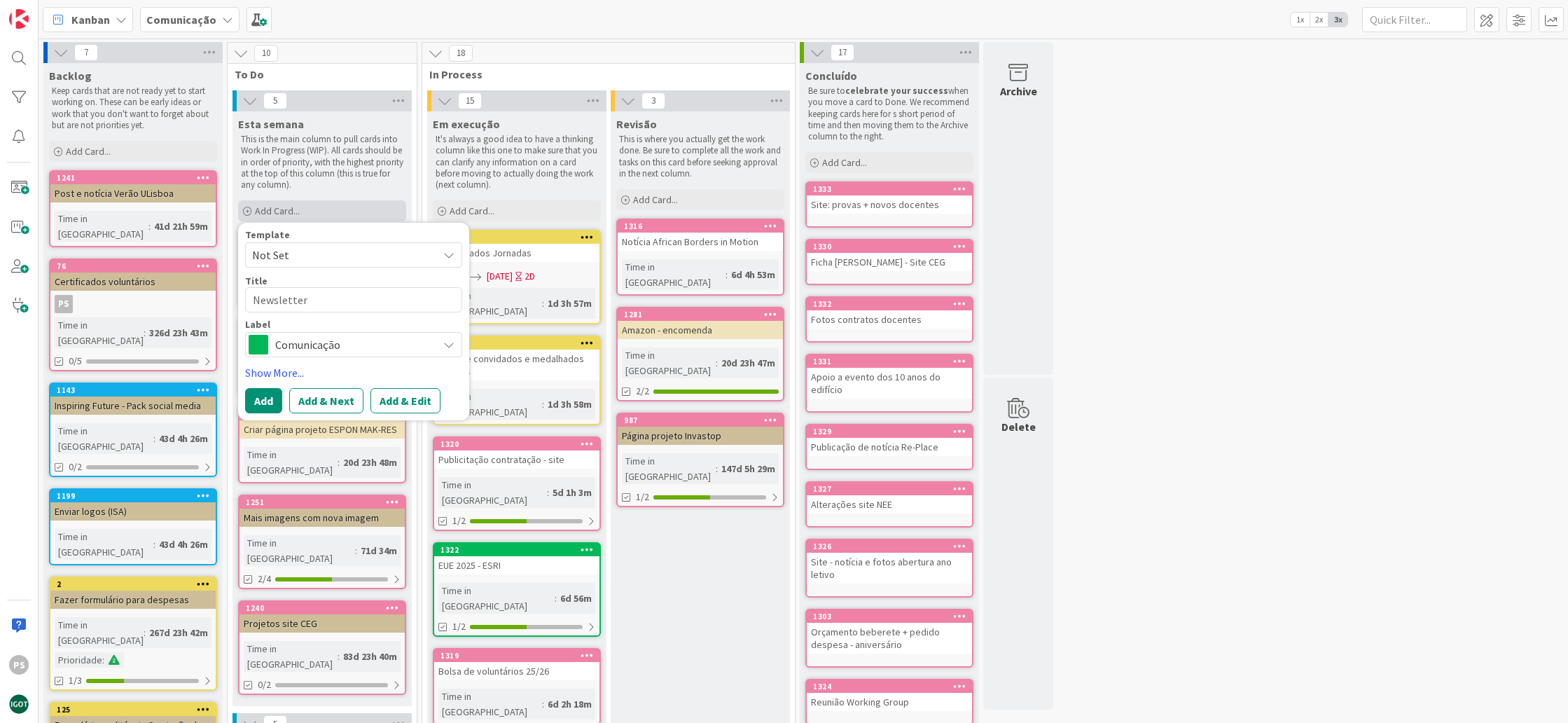
type textarea "x"
type textarea "Newsletter"
type textarea "x"
type textarea "Newsletter m"
type textarea "x"
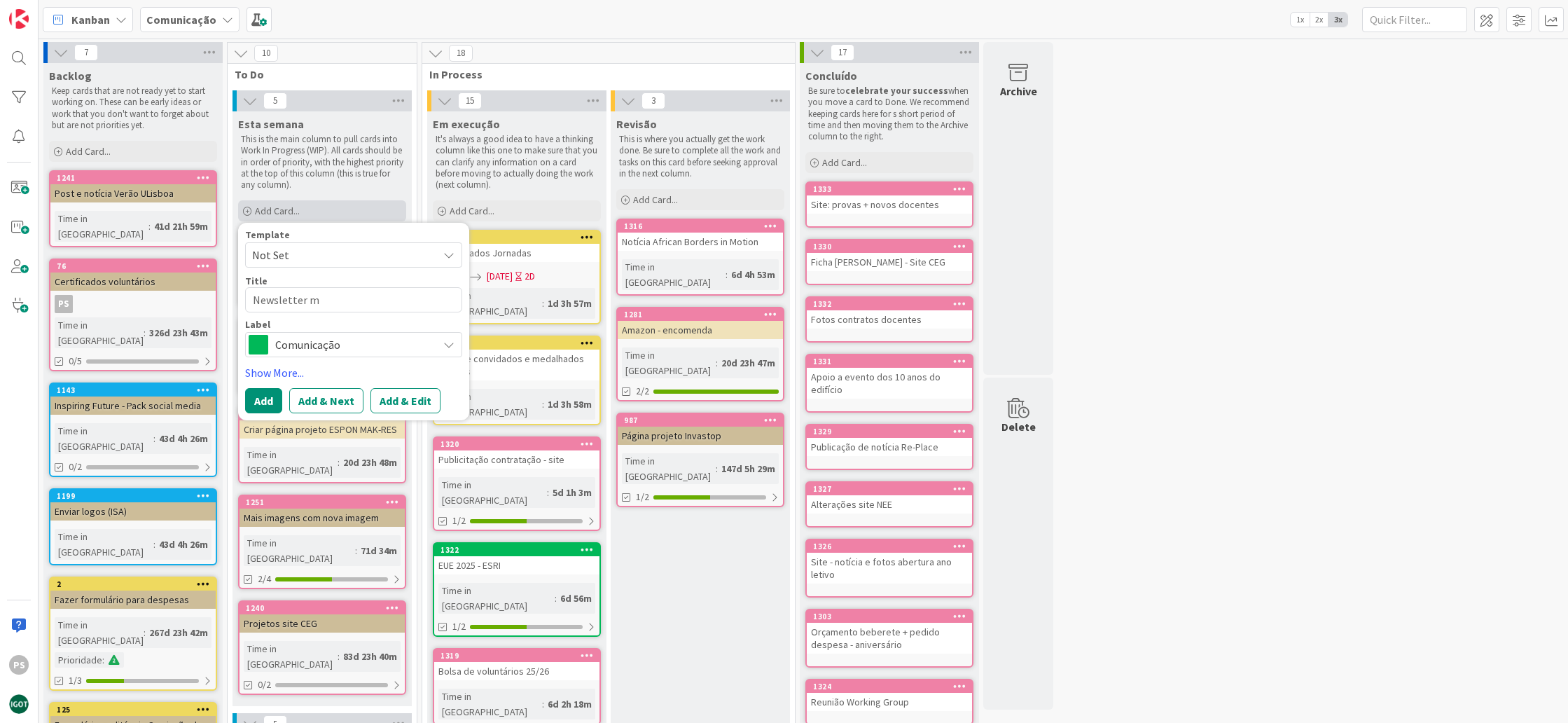
type textarea "Newsletter me"
type textarea "x"
type textarea "Newsletter men"
type textarea "x"
type textarea "Newsletter mens"
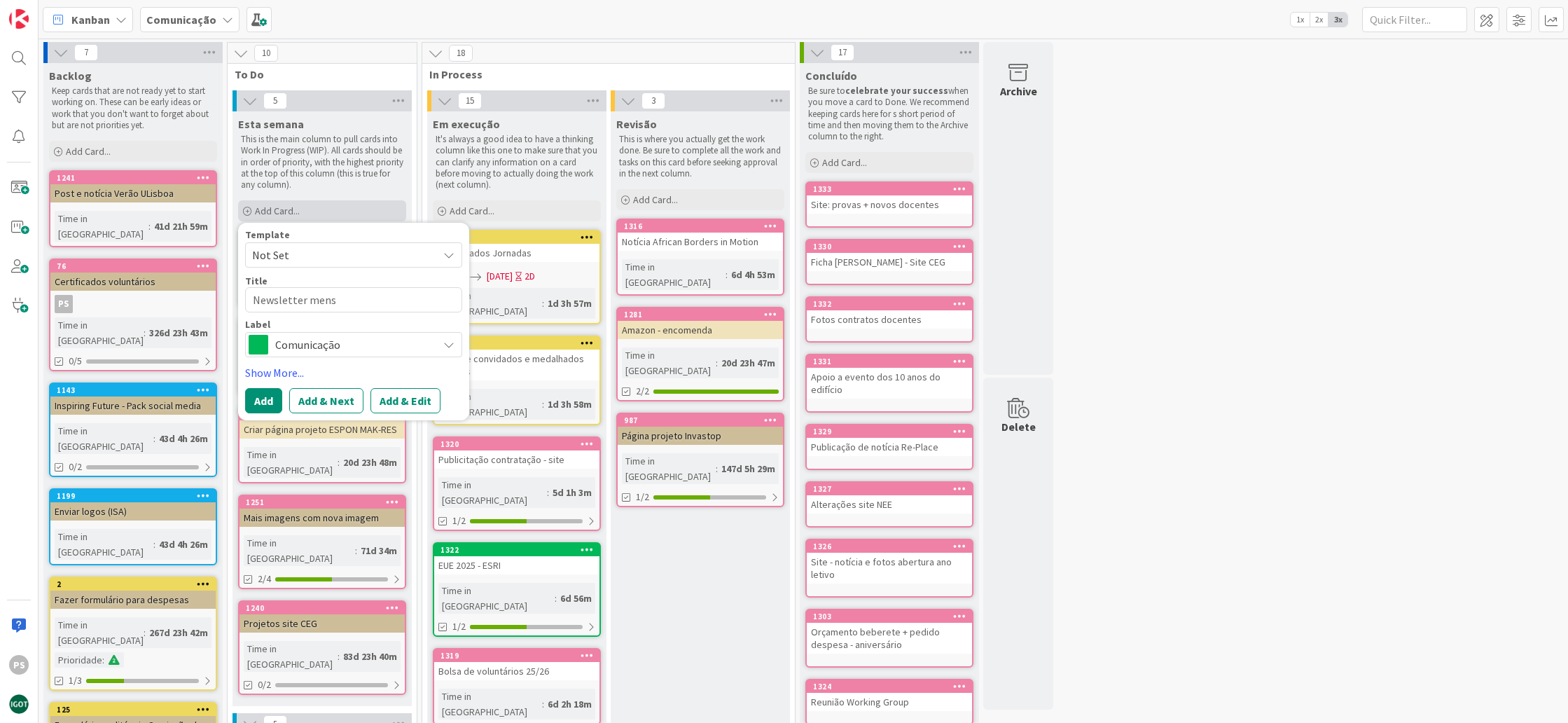
type textarea "x"
type textarea "Newsletter mensa"
type textarea "x"
type textarea "Newsletter mensal"
click at [376, 349] on span "Comunicação" at bounding box center [353, 344] width 156 height 20
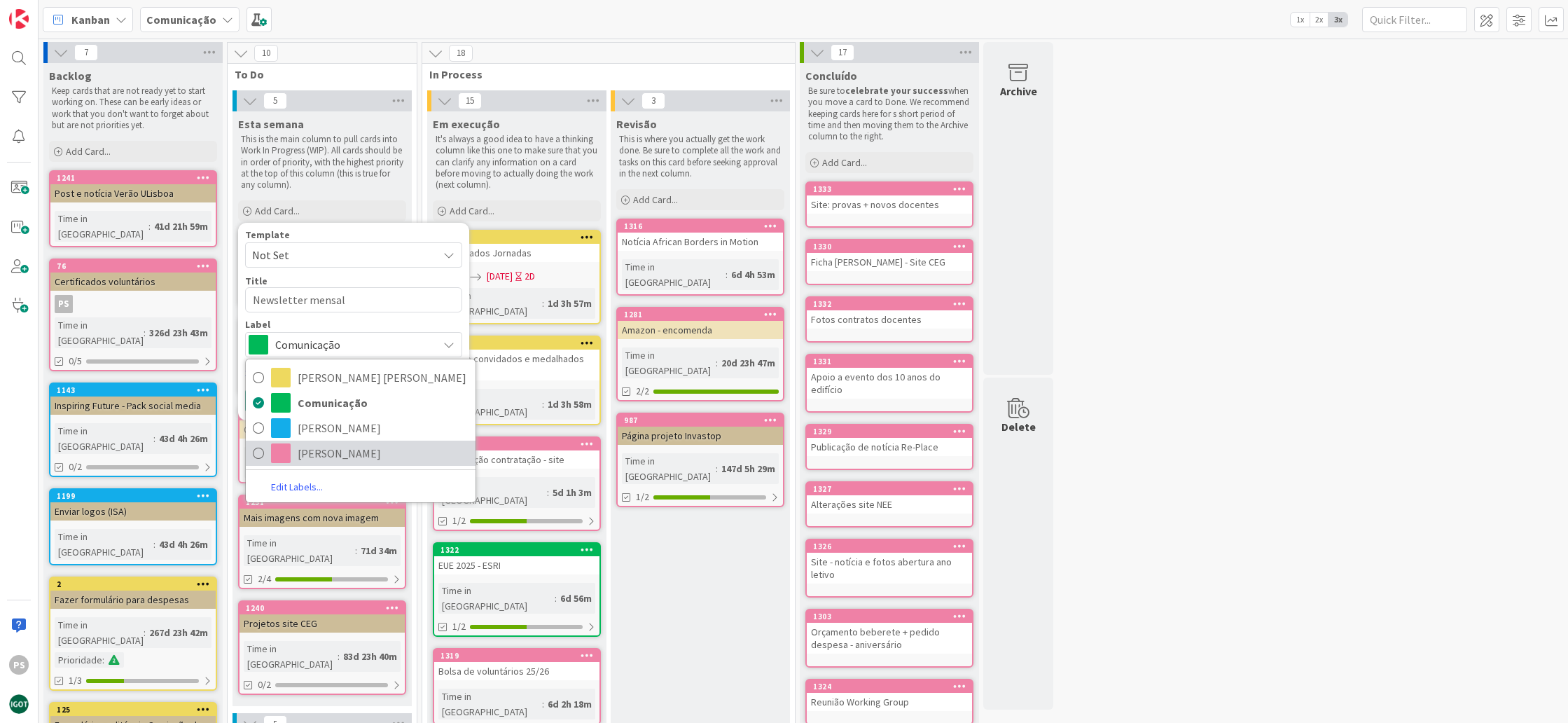
click at [318, 446] on span "[PERSON_NAME]" at bounding box center [383, 453] width 171 height 21
type textarea "x"
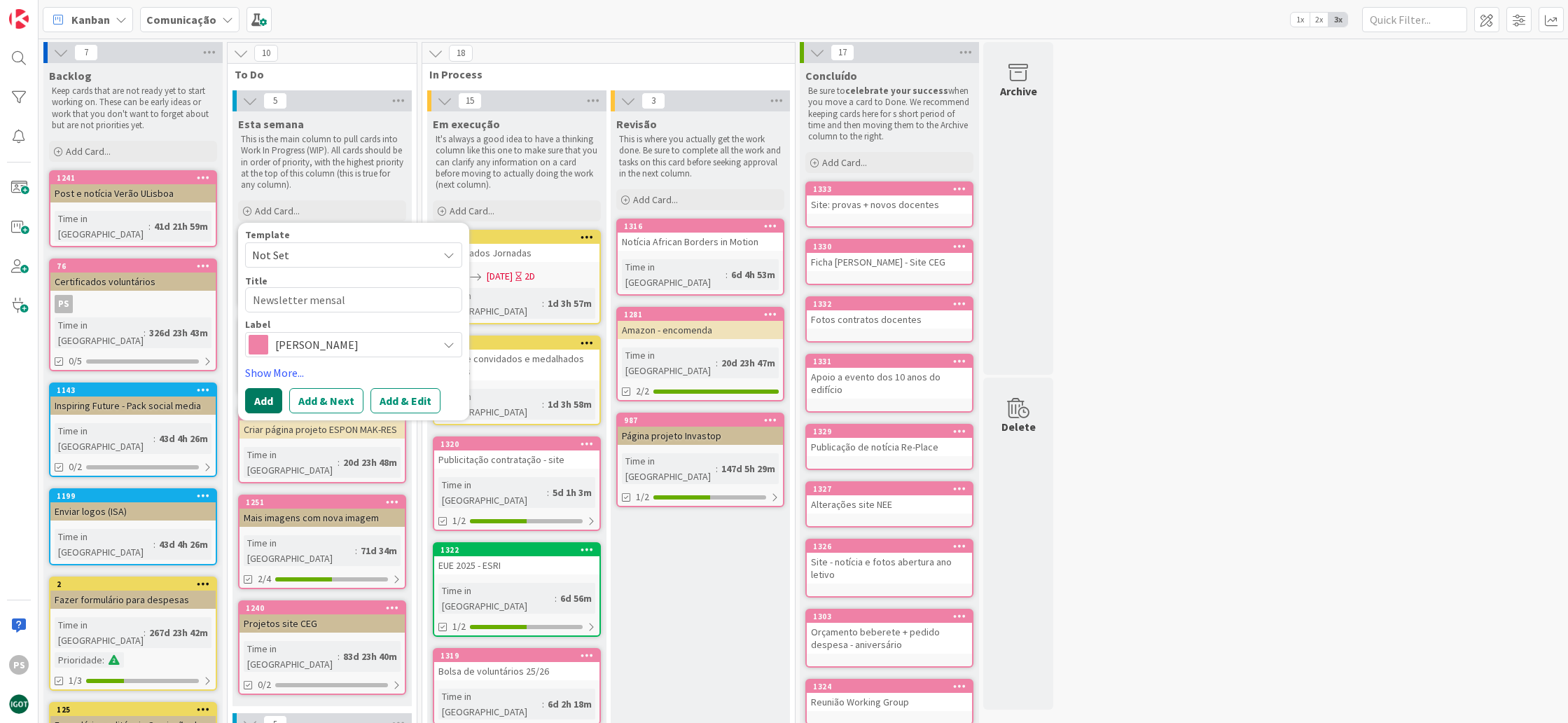
click at [254, 396] on button "Add" at bounding box center [264, 401] width 37 height 25
